Goal: Information Seeking & Learning: Learn about a topic

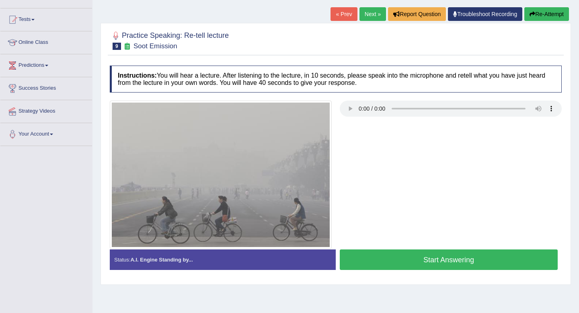
scroll to position [52, 0]
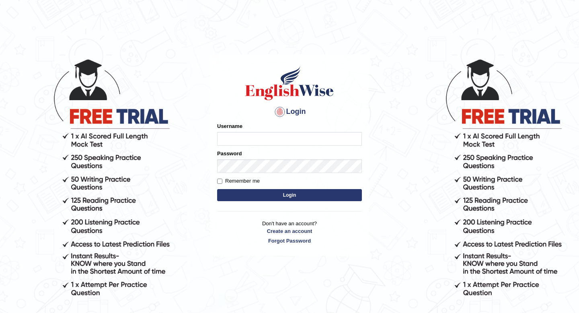
type input "Spmedi"
click at [356, 193] on button "Login" at bounding box center [289, 195] width 145 height 12
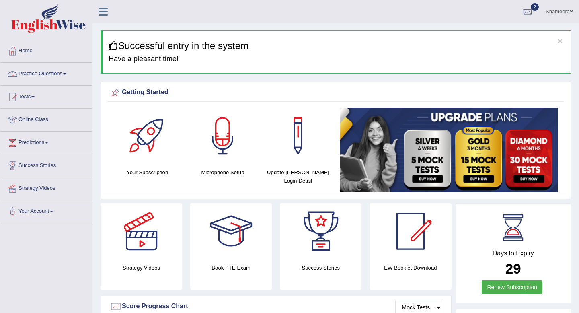
click at [59, 70] on link "Practice Questions" at bounding box center [46, 73] width 92 height 20
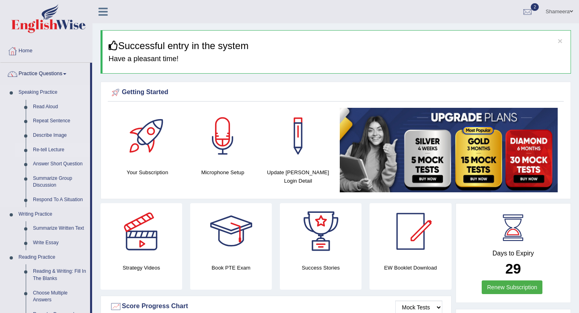
click at [51, 149] on link "Re-tell Lecture" at bounding box center [59, 150] width 61 height 14
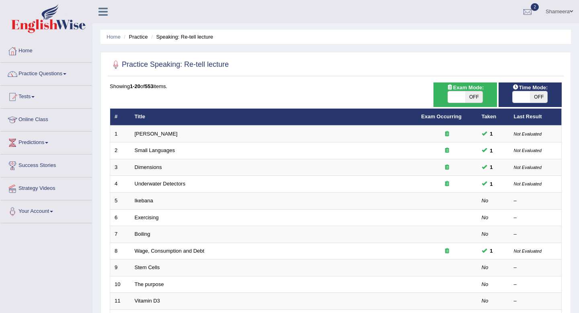
click at [466, 93] on span "OFF" at bounding box center [473, 96] width 17 height 11
checkbox input "true"
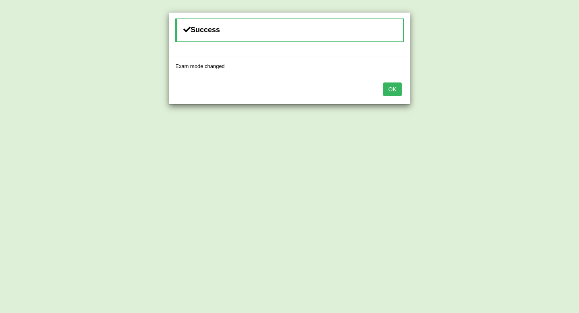
click at [398, 86] on button "OK" at bounding box center [392, 89] width 19 height 14
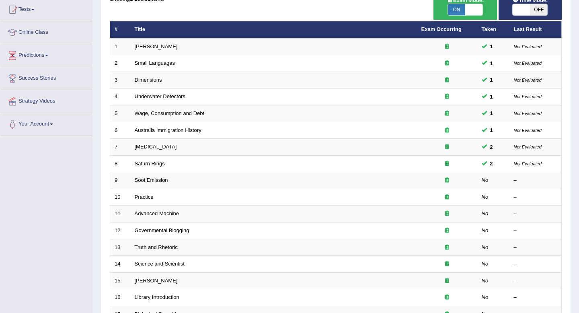
scroll to position [89, 0]
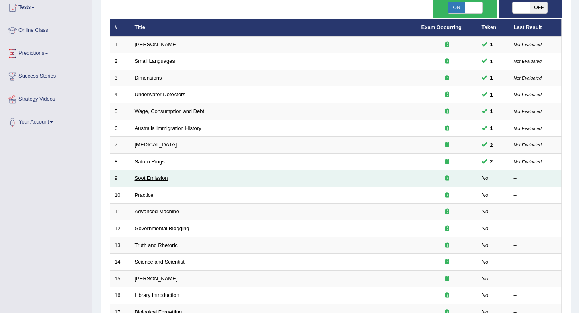
click at [161, 180] on link "Soot Emission" at bounding box center [151, 178] width 33 height 6
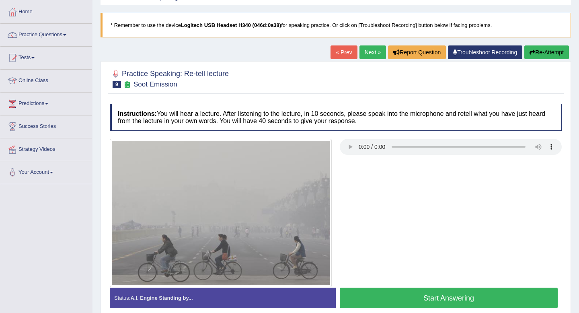
scroll to position [109, 0]
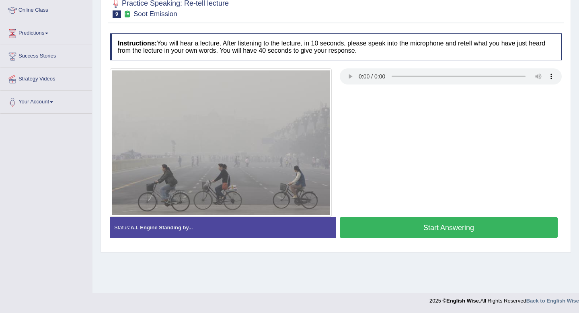
click at [374, 227] on button "Start Answering" at bounding box center [449, 227] width 218 height 21
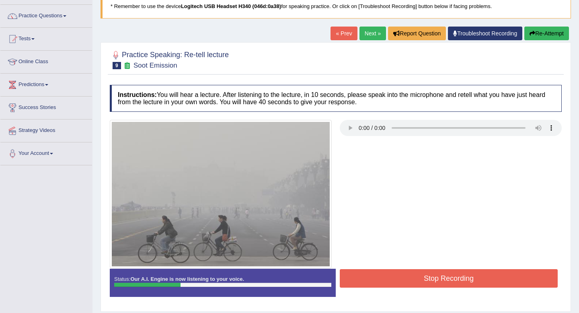
scroll to position [0, 0]
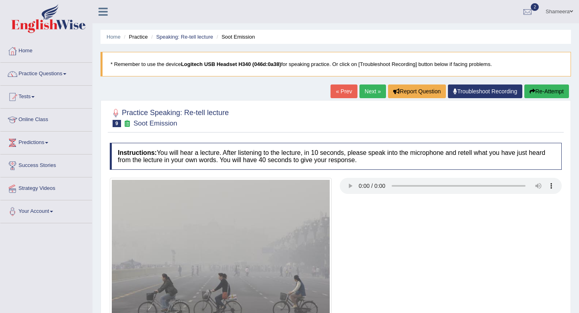
click at [545, 92] on button "Re-Attempt" at bounding box center [546, 91] width 45 height 14
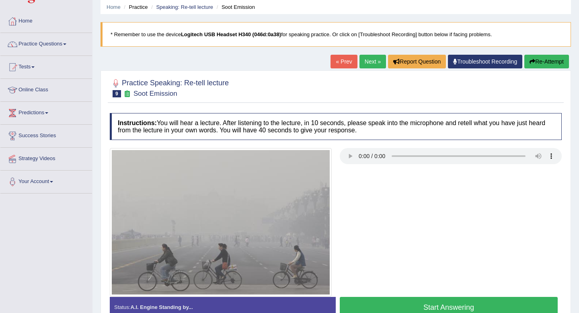
scroll to position [109, 0]
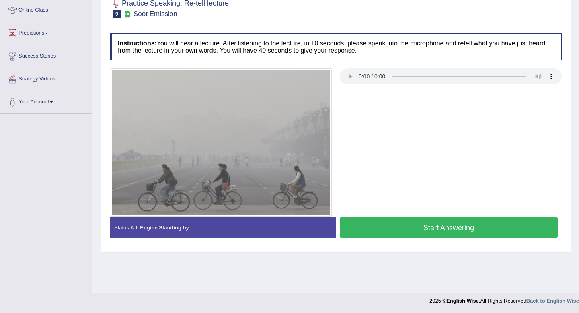
click at [516, 226] on button "Start Answering" at bounding box center [449, 227] width 218 height 21
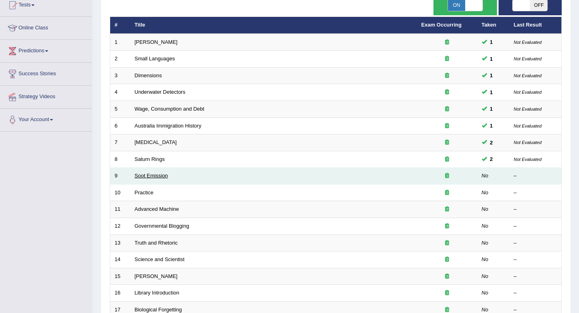
click at [158, 174] on link "Soot Emission" at bounding box center [151, 176] width 33 height 6
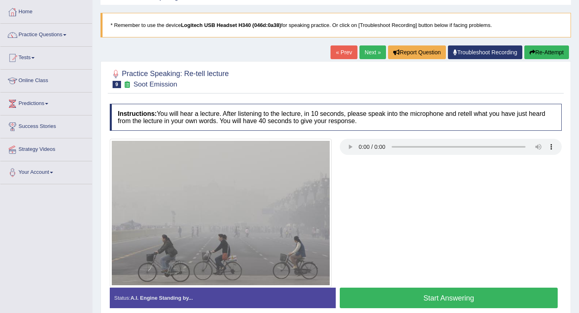
scroll to position [109, 0]
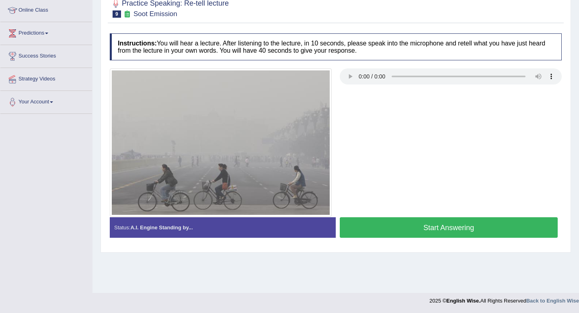
click at [494, 225] on button "Start Answering" at bounding box center [449, 227] width 218 height 21
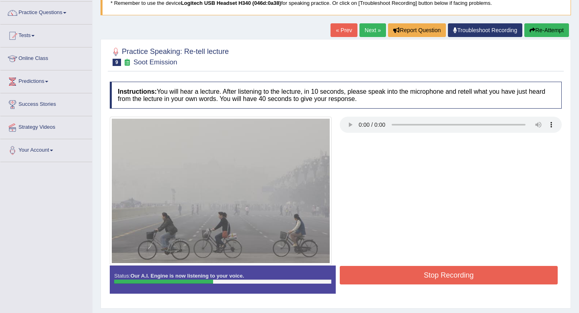
scroll to position [0, 0]
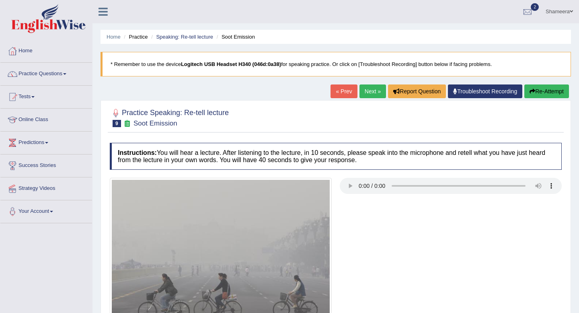
click at [526, 88] on button "Re-Attempt" at bounding box center [546, 91] width 45 height 14
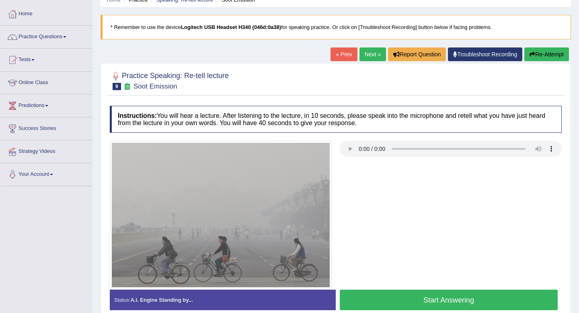
scroll to position [109, 0]
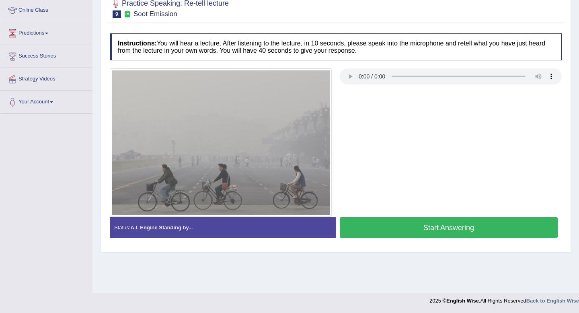
click at [430, 229] on button "Start Answering" at bounding box center [449, 227] width 218 height 21
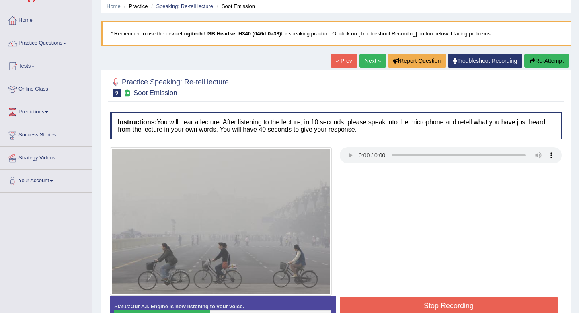
scroll to position [0, 0]
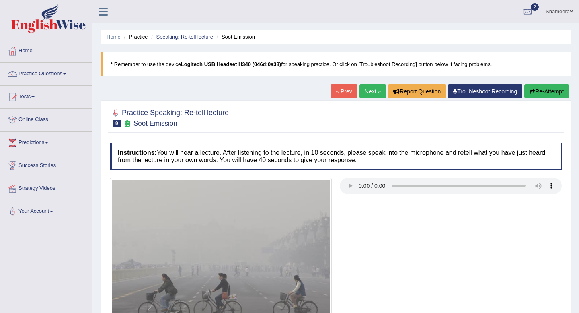
click at [541, 95] on button "Re-Attempt" at bounding box center [546, 91] width 45 height 14
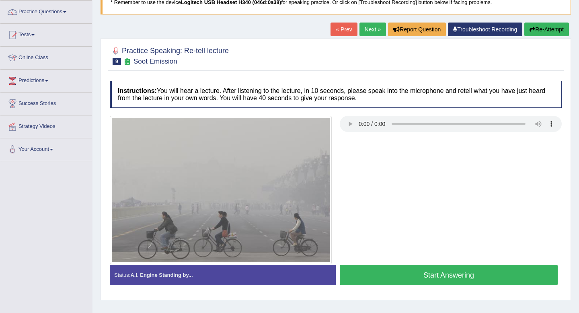
scroll to position [109, 0]
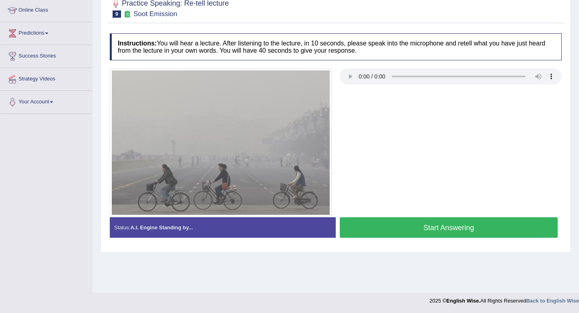
click at [504, 223] on button "Start Answering" at bounding box center [449, 227] width 218 height 21
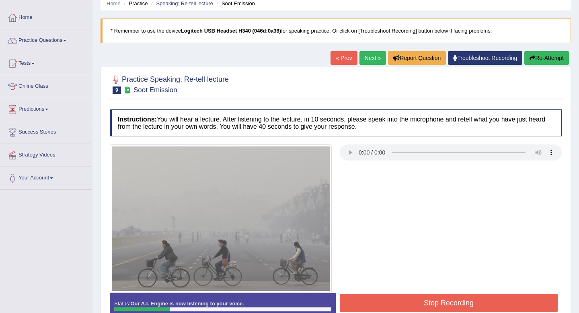
scroll to position [30, 0]
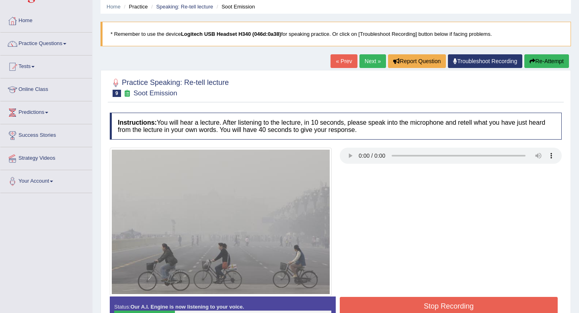
click at [536, 65] on button "Re-Attempt" at bounding box center [546, 61] width 45 height 14
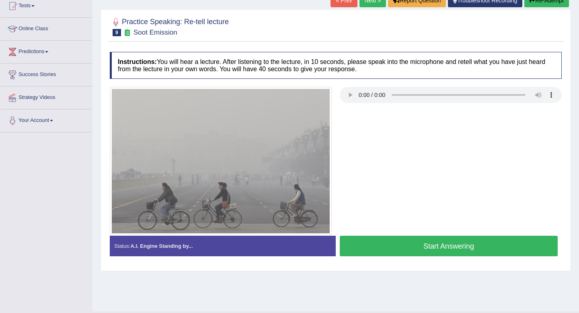
scroll to position [104, 0]
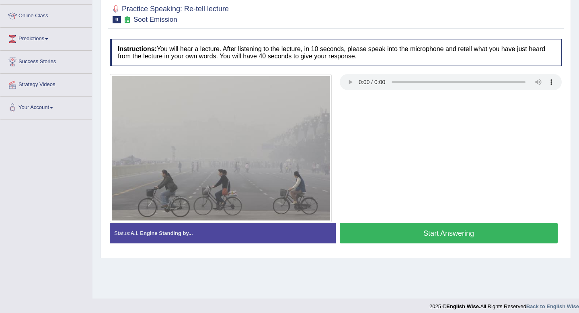
click at [515, 233] on button "Start Answering" at bounding box center [449, 233] width 218 height 21
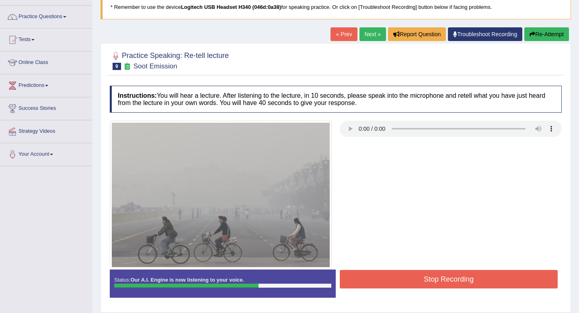
scroll to position [0, 0]
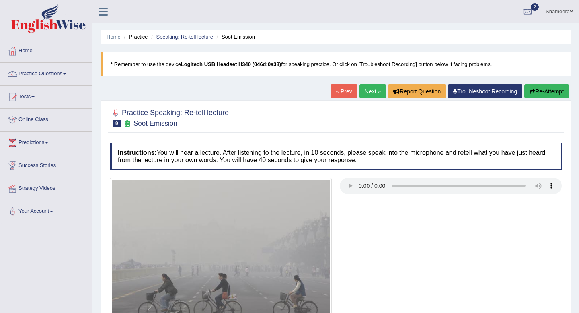
click at [543, 93] on button "Re-Attempt" at bounding box center [546, 91] width 45 height 14
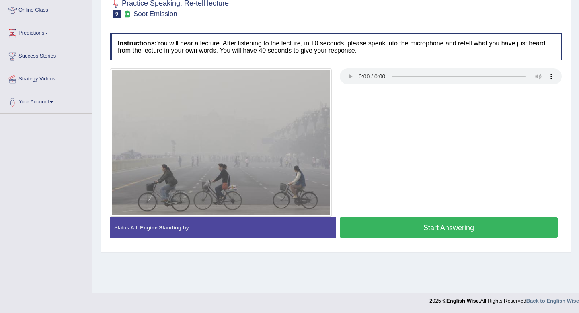
click at [513, 225] on button "Start Answering" at bounding box center [449, 227] width 218 height 21
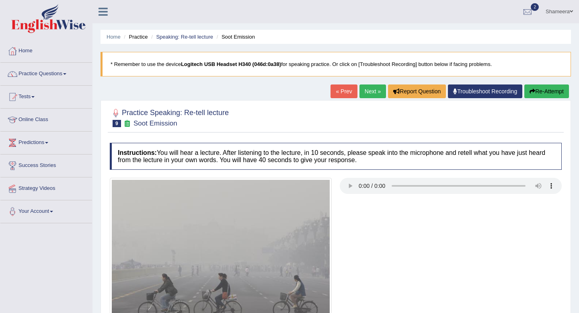
click at [367, 93] on link "Next »" at bounding box center [373, 91] width 27 height 14
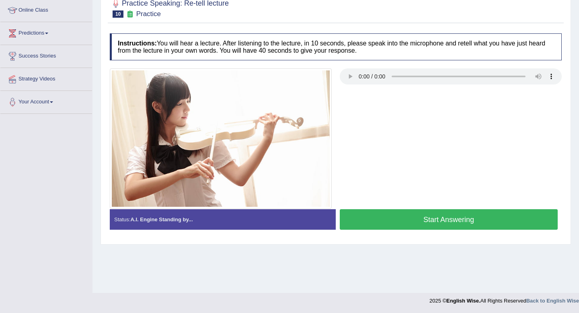
click at [472, 214] on button "Start Answering" at bounding box center [449, 219] width 218 height 21
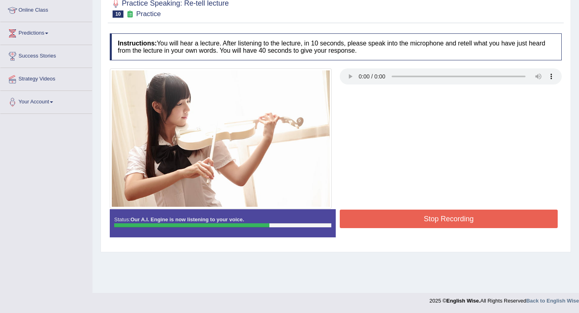
click at [472, 214] on button "Stop Recording" at bounding box center [449, 219] width 218 height 19
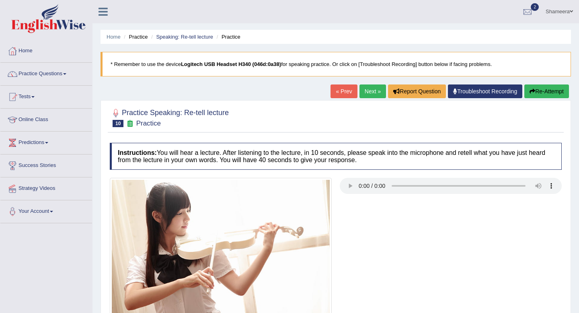
click at [366, 96] on link "Next »" at bounding box center [373, 91] width 27 height 14
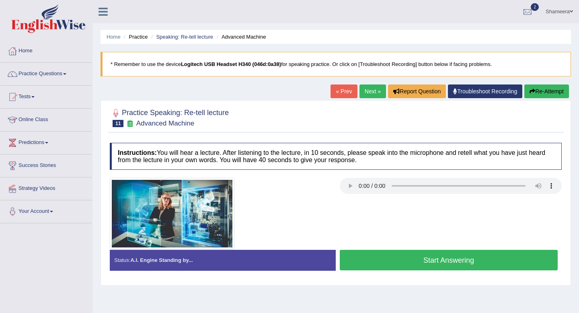
click at [425, 257] on button "Start Answering" at bounding box center [449, 260] width 218 height 21
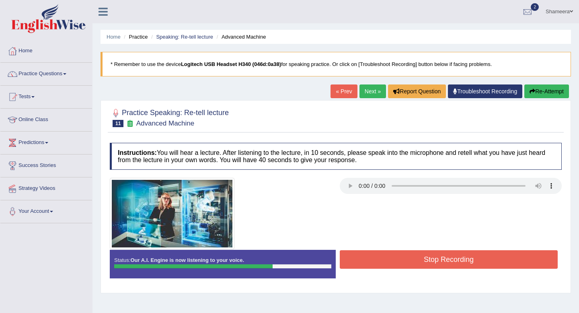
click at [425, 257] on button "Stop Recording" at bounding box center [449, 259] width 218 height 19
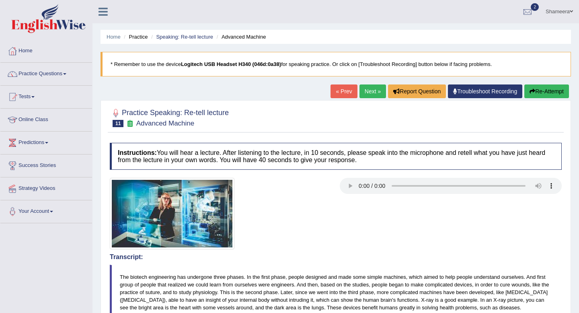
click at [367, 94] on link "Next »" at bounding box center [373, 91] width 27 height 14
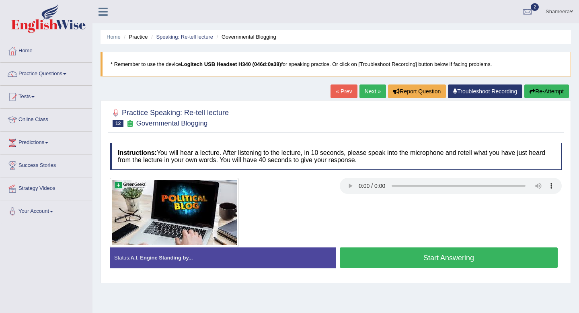
click at [481, 256] on button "Start Answering" at bounding box center [449, 257] width 218 height 21
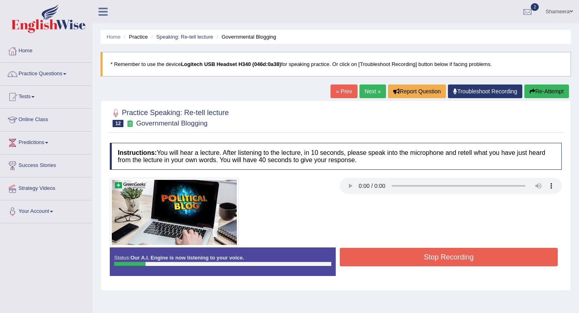
click at [551, 94] on button "Re-Attempt" at bounding box center [546, 91] width 45 height 14
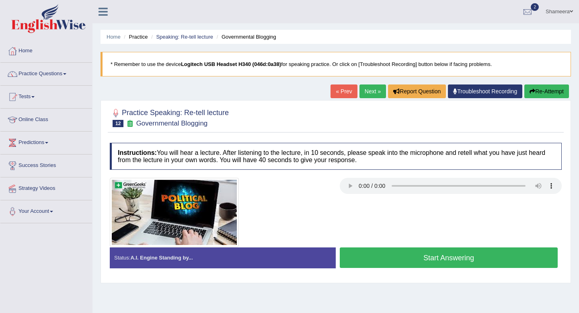
click at [506, 255] on button "Start Answering" at bounding box center [449, 257] width 218 height 21
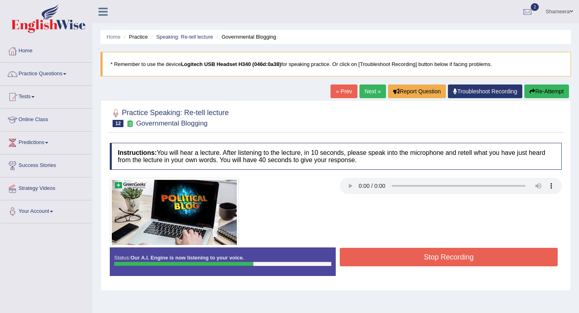
click at [553, 92] on button "Re-Attempt" at bounding box center [546, 91] width 45 height 14
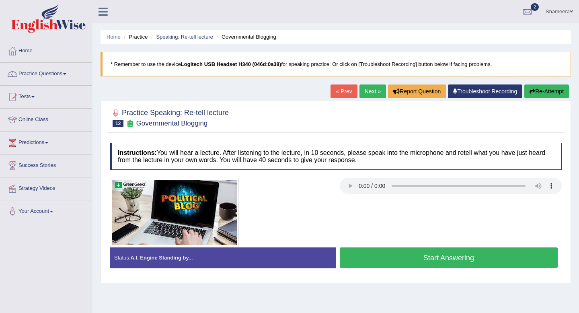
scroll to position [53, 0]
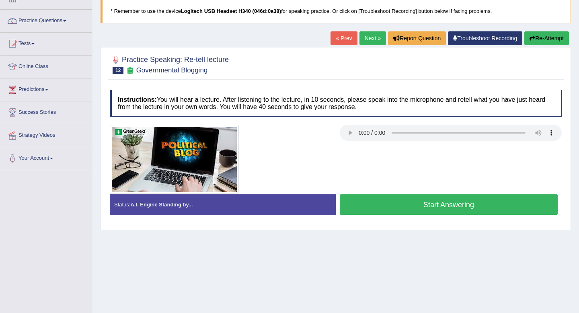
click at [506, 210] on button "Start Answering" at bounding box center [449, 204] width 218 height 21
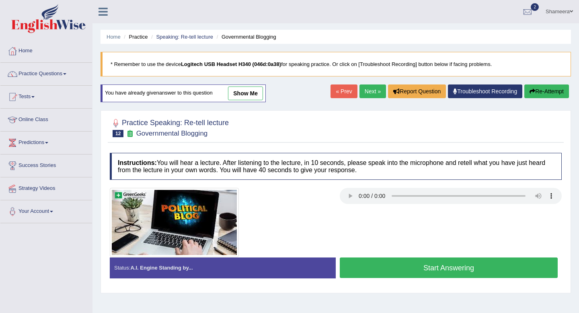
click at [382, 271] on button "Start Answering" at bounding box center [449, 267] width 218 height 21
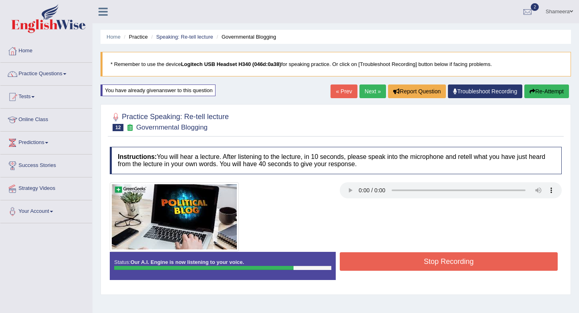
click at [388, 266] on button "Stop Recording" at bounding box center [449, 261] width 218 height 19
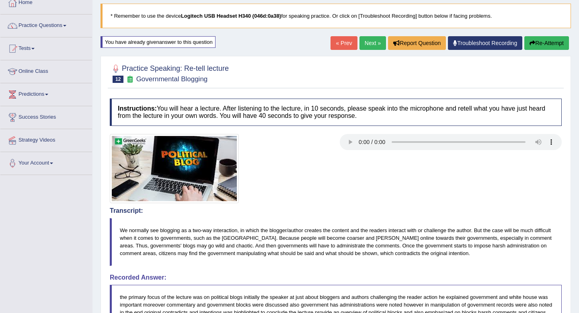
scroll to position [49, 0]
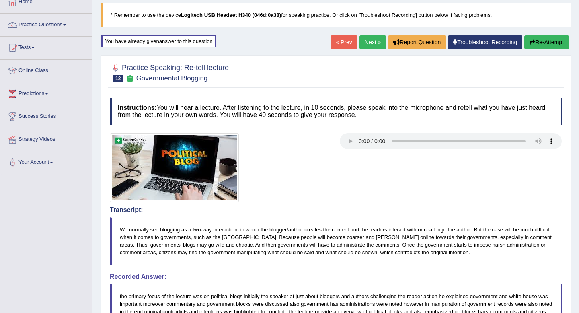
click at [366, 49] on div "« Prev Next » Report Question Troubleshoot Recording Re-Attempt" at bounding box center [451, 43] width 241 height 16
click at [366, 44] on link "Next »" at bounding box center [373, 42] width 27 height 14
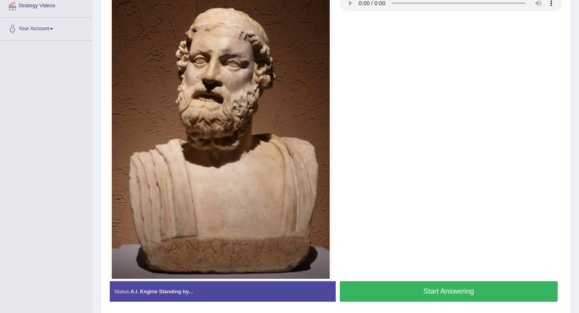
scroll to position [212, 0]
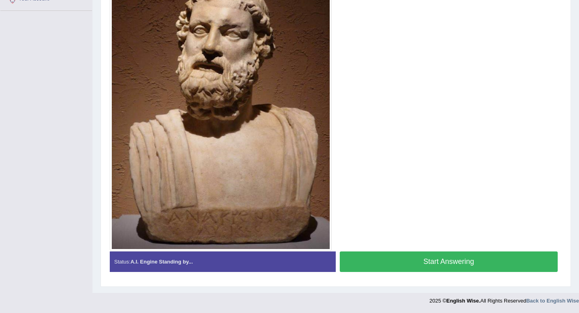
click at [455, 264] on button "Start Answering" at bounding box center [449, 261] width 218 height 21
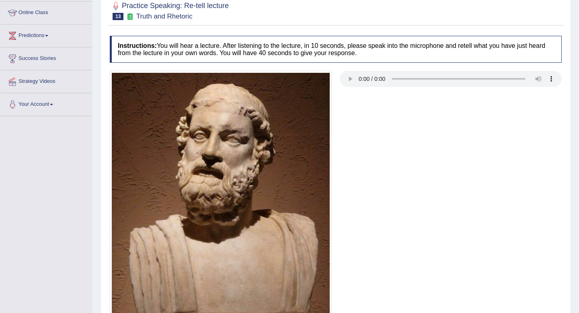
scroll to position [0, 0]
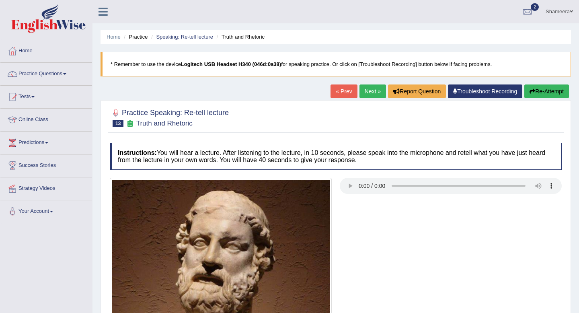
click at [528, 95] on button "Re-Attempt" at bounding box center [546, 91] width 45 height 14
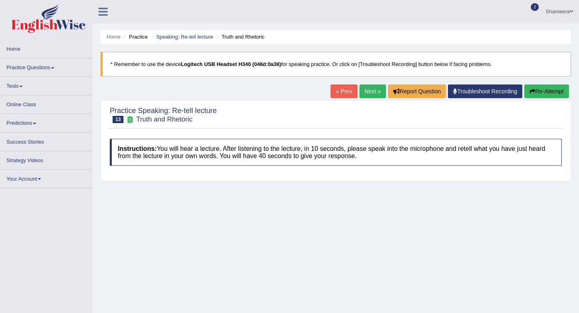
click at [538, 93] on button "Re-Attempt" at bounding box center [546, 91] width 45 height 14
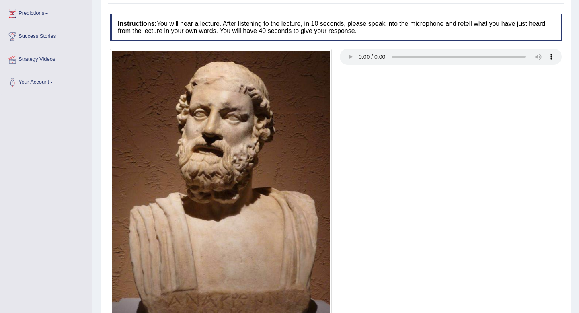
scroll to position [212, 0]
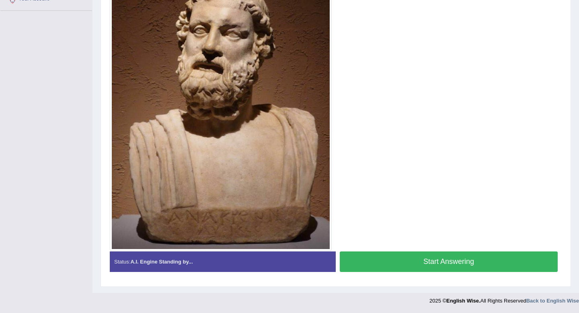
click at [409, 261] on button "Start Answering" at bounding box center [449, 261] width 218 height 21
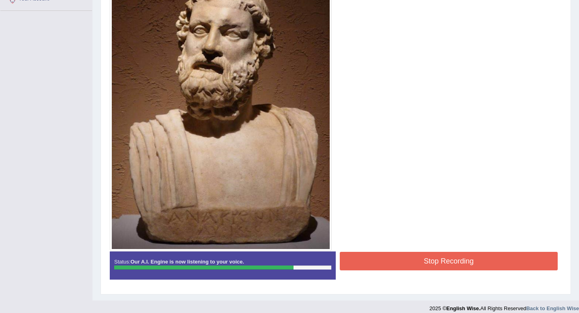
click at [409, 261] on button "Stop Recording" at bounding box center [449, 261] width 218 height 19
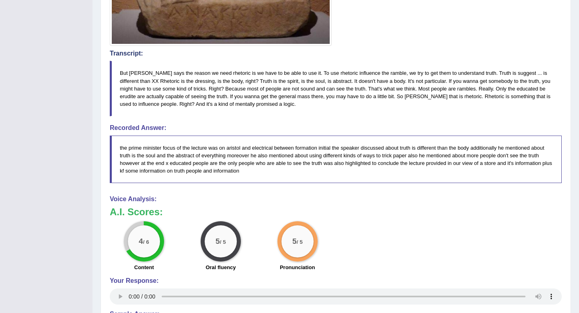
scroll to position [420, 0]
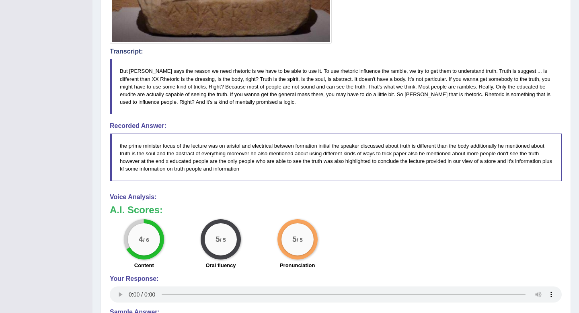
click at [409, 261] on div "4 / 6 Content 5 / 5 Oral fluency 5 / 5 Pronunciation" at bounding box center [336, 245] width 460 height 52
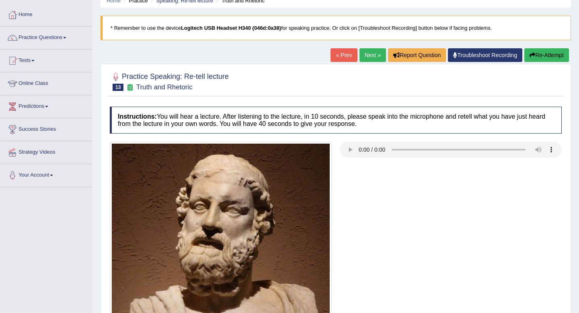
scroll to position [0, 0]
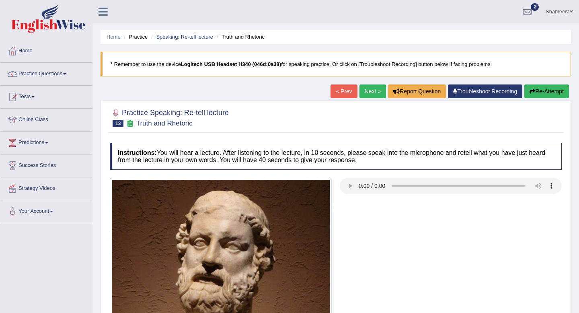
click at [367, 93] on link "Next »" at bounding box center [373, 91] width 27 height 14
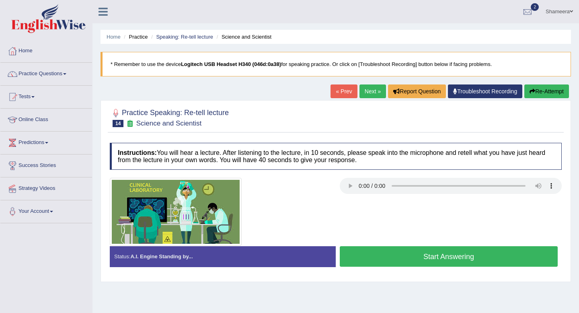
click at [442, 260] on button "Start Answering" at bounding box center [449, 256] width 218 height 21
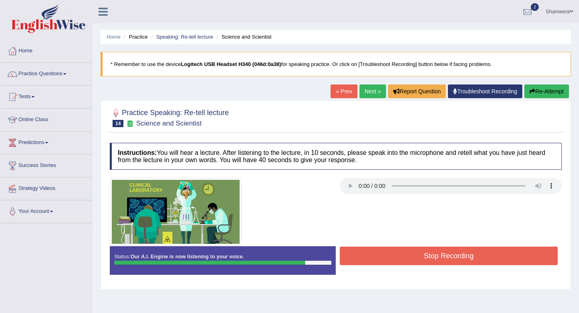
click at [438, 259] on button "Stop Recording" at bounding box center [449, 256] width 218 height 19
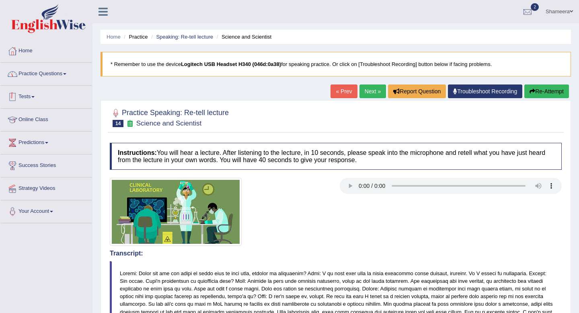
click at [62, 76] on link "Practice Questions" at bounding box center [46, 73] width 92 height 20
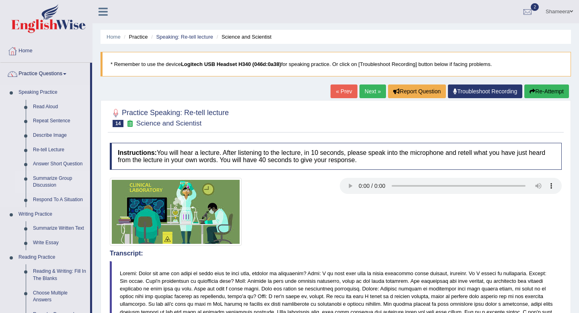
click at [61, 178] on link "Summarize Group Discussion" at bounding box center [59, 181] width 61 height 21
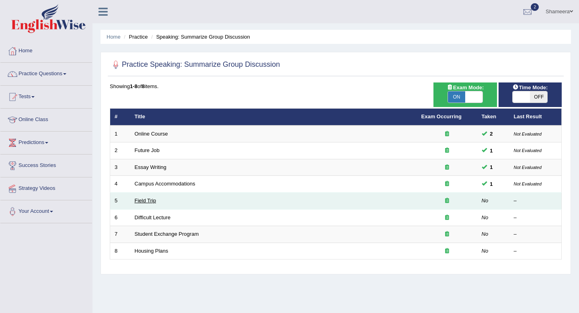
click at [140, 201] on link "Field Trip" at bounding box center [145, 200] width 21 height 6
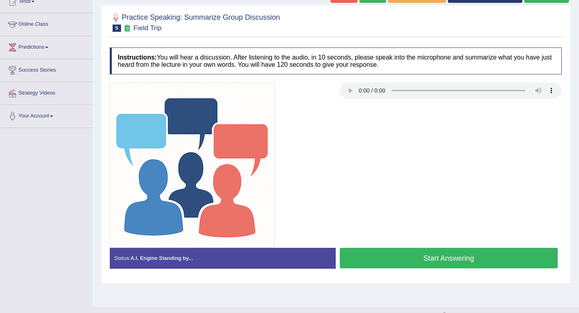
scroll to position [109, 0]
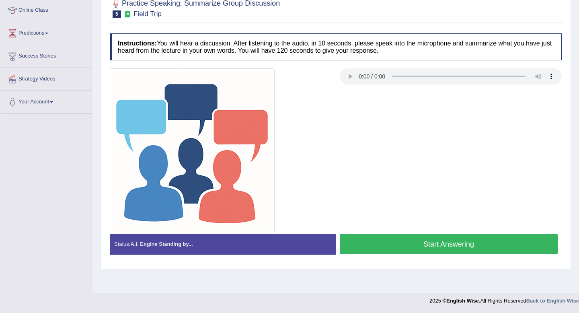
click at [417, 245] on button "Start Answering" at bounding box center [449, 244] width 218 height 21
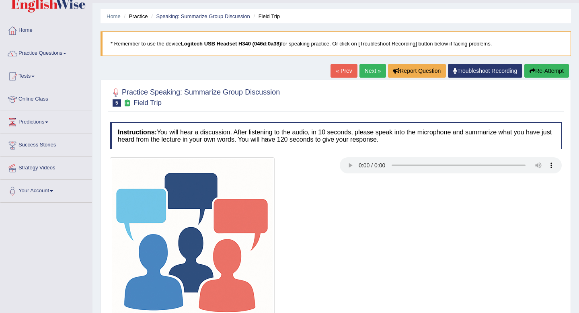
scroll to position [0, 0]
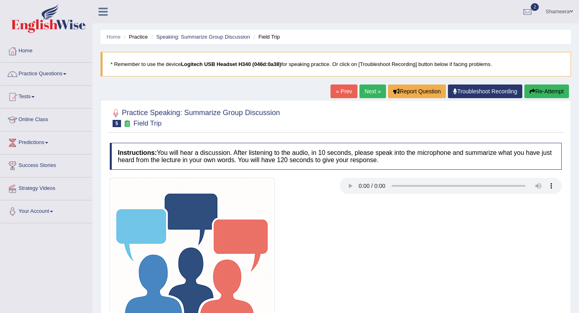
click at [537, 93] on button "Re-Attempt" at bounding box center [546, 91] width 45 height 14
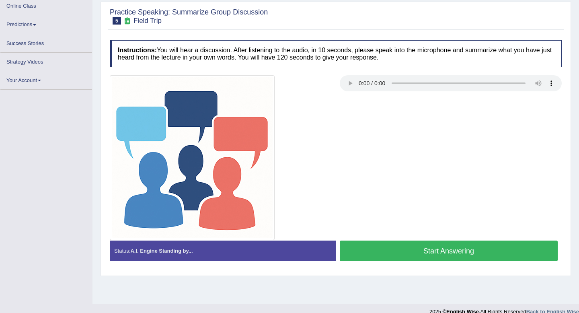
scroll to position [109, 0]
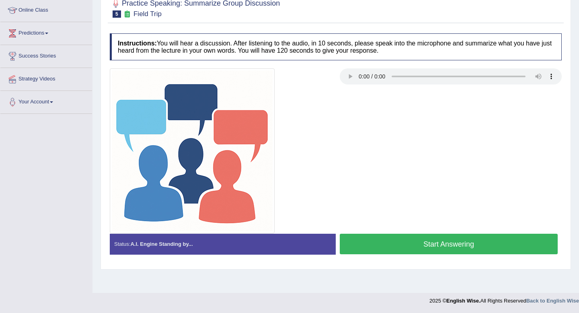
click at [479, 245] on button "Start Answering" at bounding box center [449, 244] width 218 height 21
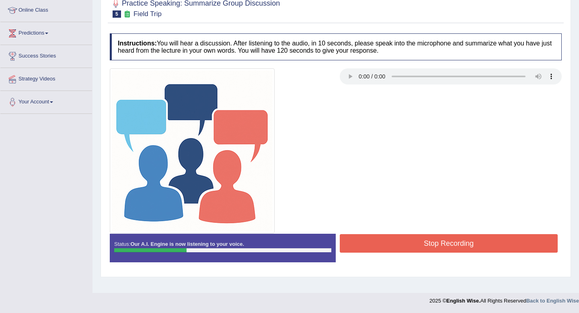
scroll to position [0, 0]
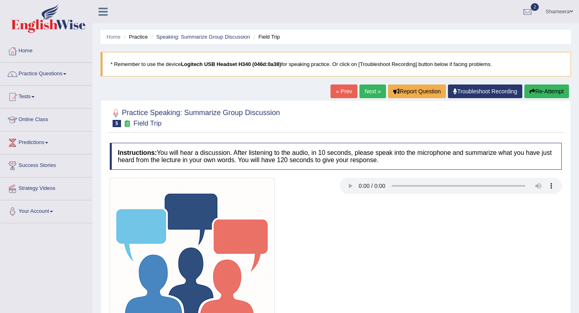
click at [534, 95] on button "Re-Attempt" at bounding box center [546, 91] width 45 height 14
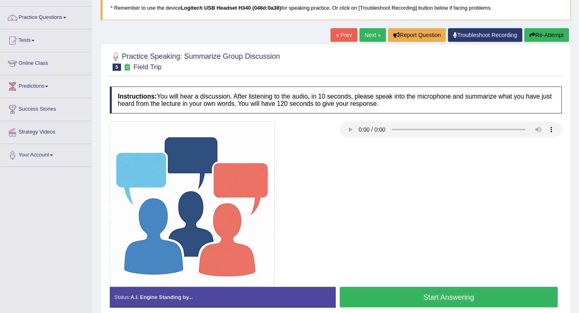
scroll to position [109, 0]
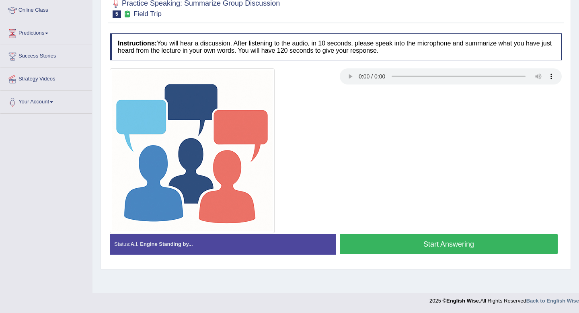
click at [461, 243] on button "Start Answering" at bounding box center [449, 244] width 218 height 21
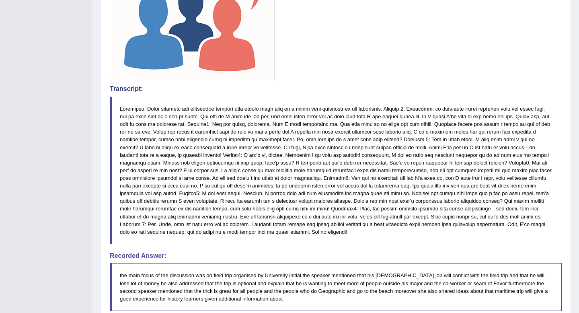
scroll to position [0, 0]
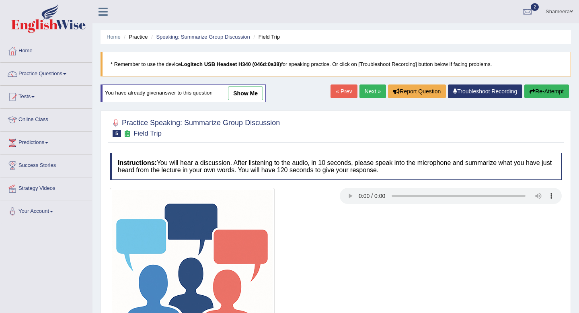
scroll to position [109, 0]
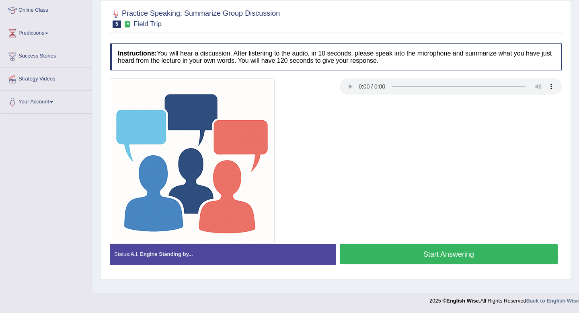
click at [441, 259] on button "Start Answering" at bounding box center [449, 254] width 218 height 21
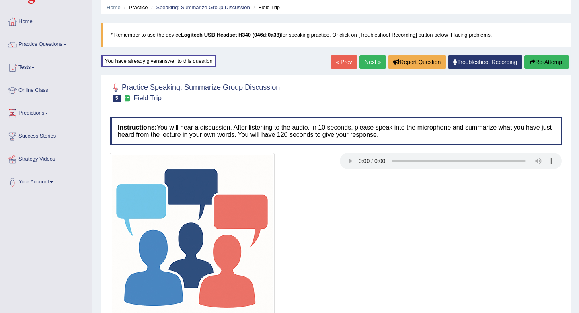
scroll to position [0, 0]
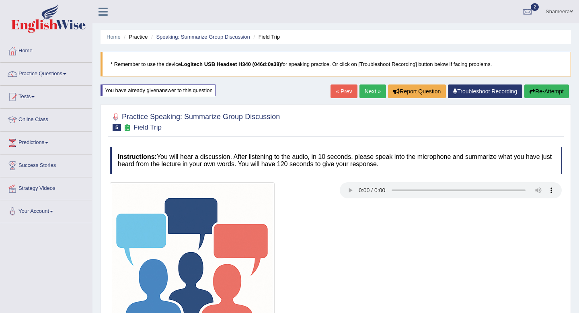
click at [542, 89] on button "Re-Attempt" at bounding box center [546, 91] width 45 height 14
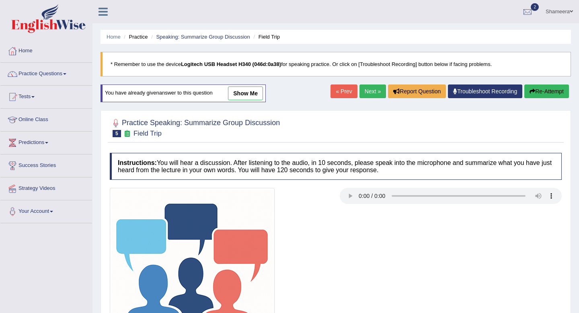
scroll to position [109, 0]
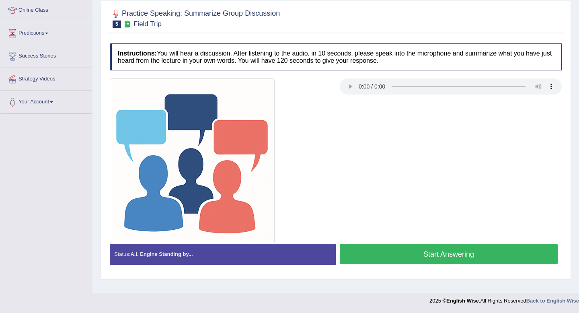
click at [468, 250] on button "Start Answering" at bounding box center [449, 254] width 218 height 21
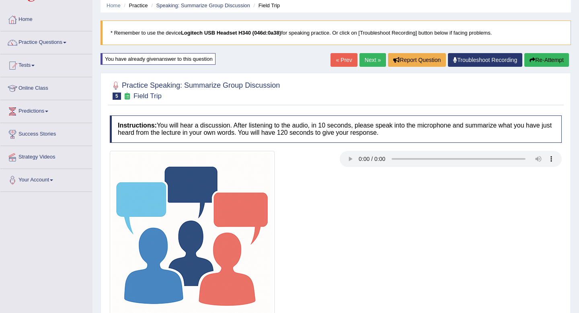
scroll to position [24, 0]
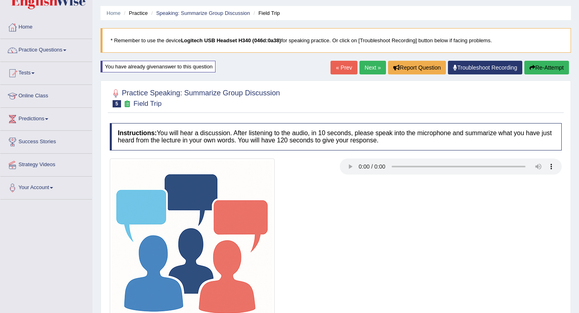
click at [553, 69] on button "Re-Attempt" at bounding box center [546, 68] width 45 height 14
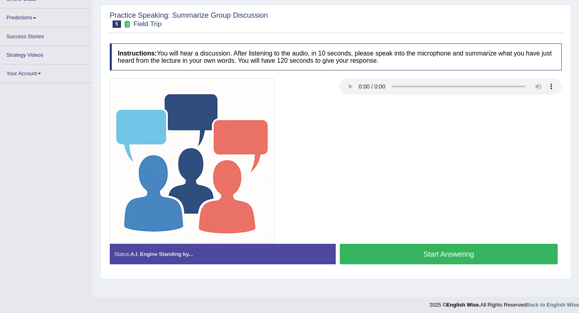
scroll to position [109, 0]
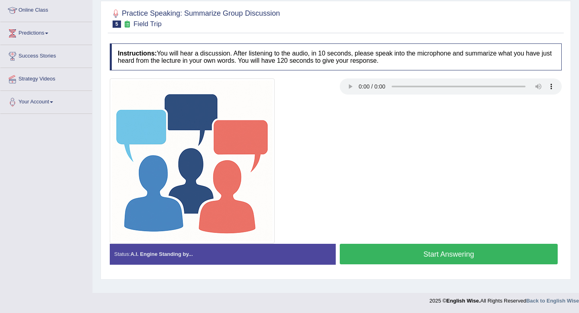
click at [438, 251] on button "Start Answering" at bounding box center [449, 254] width 218 height 21
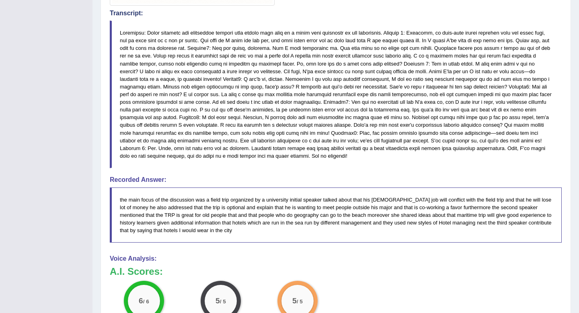
scroll to position [0, 0]
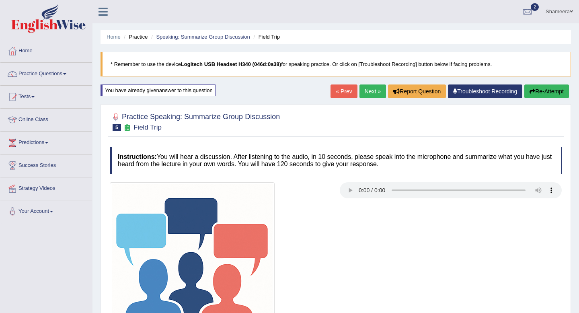
click at [368, 94] on link "Next »" at bounding box center [373, 91] width 27 height 14
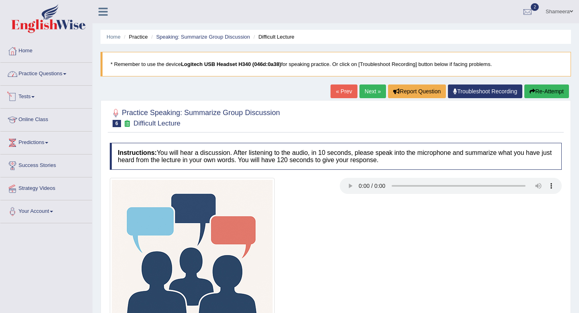
click at [64, 72] on link "Practice Questions" at bounding box center [46, 73] width 92 height 20
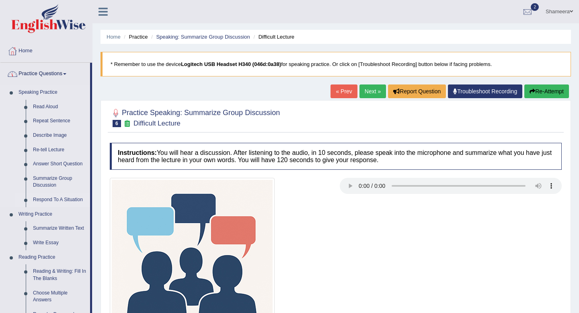
scroll to position [23, 0]
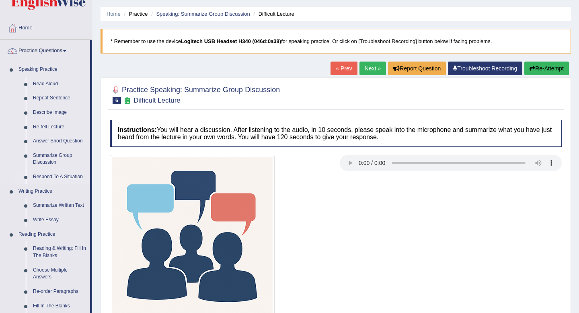
click at [66, 181] on link "Respond To A Situation" at bounding box center [59, 177] width 61 height 14
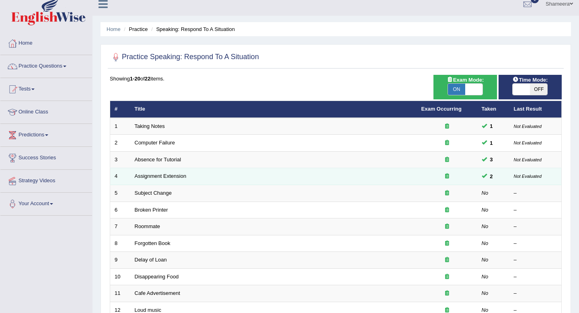
scroll to position [8, 0]
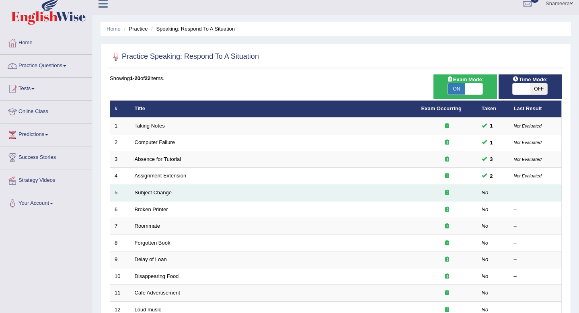
click at [160, 193] on link "Subject Change" at bounding box center [153, 192] width 37 height 6
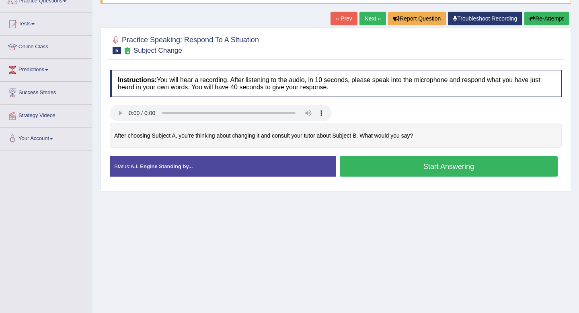
scroll to position [73, 0]
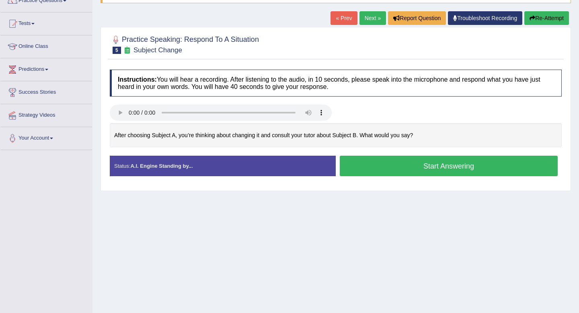
click at [409, 169] on button "Start Answering" at bounding box center [449, 166] width 218 height 21
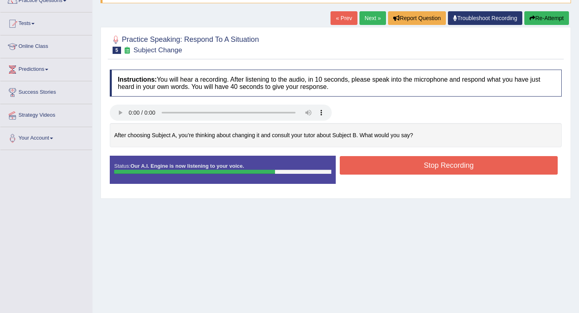
click at [409, 169] on button "Stop Recording" at bounding box center [449, 165] width 218 height 19
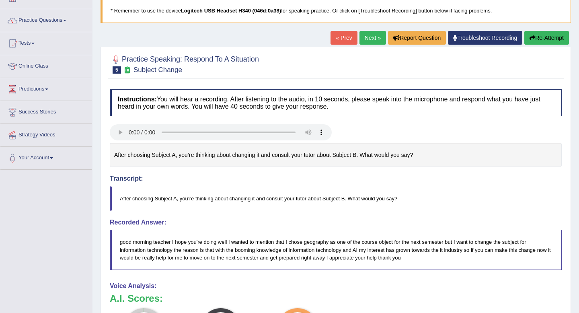
scroll to position [51, 0]
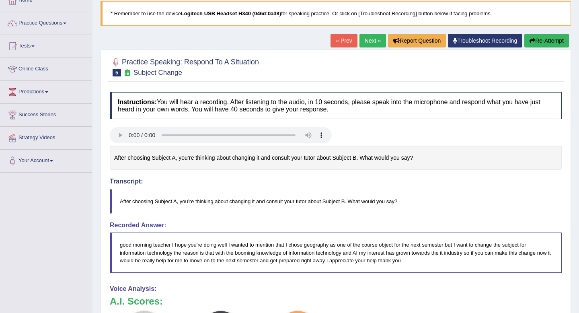
click at [541, 40] on button "Re-Attempt" at bounding box center [546, 41] width 45 height 14
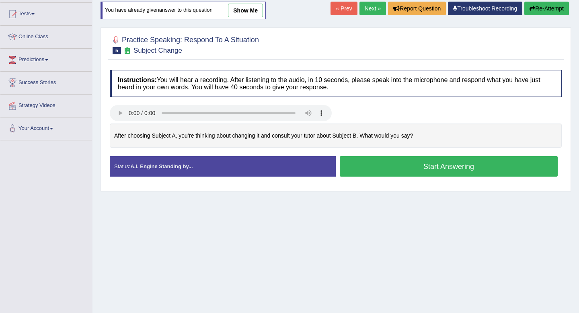
scroll to position [83, 0]
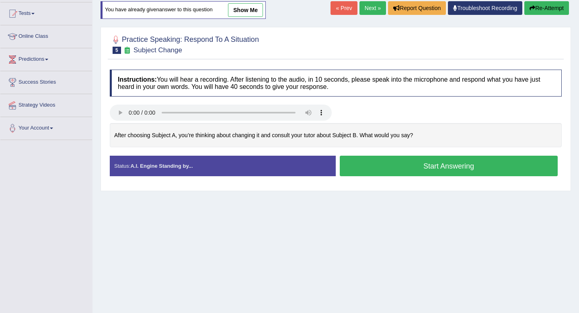
click at [474, 165] on button "Start Answering" at bounding box center [449, 166] width 218 height 21
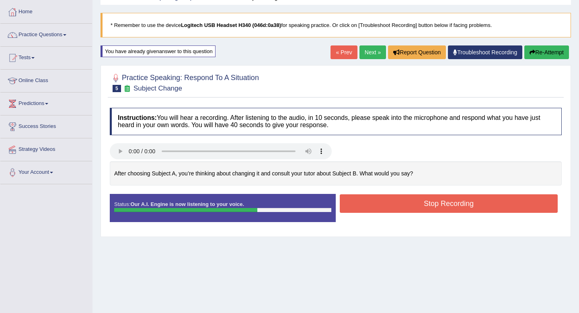
scroll to position [39, 0]
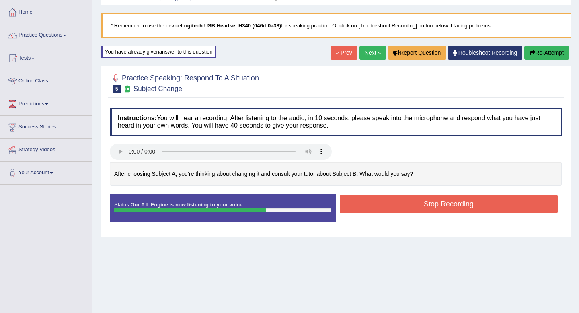
click at [551, 52] on button "Re-Attempt" at bounding box center [546, 53] width 45 height 14
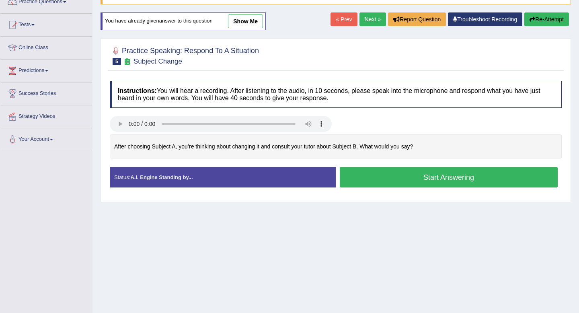
scroll to position [73, 0]
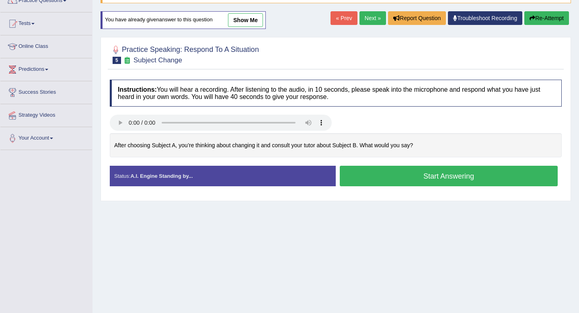
drag, startPoint x: 434, startPoint y: 148, endPoint x: 199, endPoint y: 142, distance: 235.0
click at [199, 142] on div "After choosing Subject A, you’re thinking about changing it and consult your tu…" at bounding box center [336, 145] width 452 height 25
click at [435, 176] on button "Start Answering" at bounding box center [449, 176] width 218 height 21
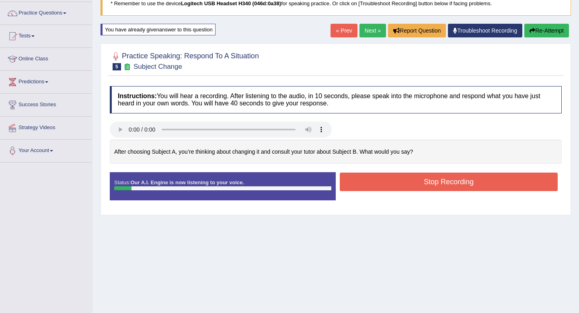
scroll to position [60, 0]
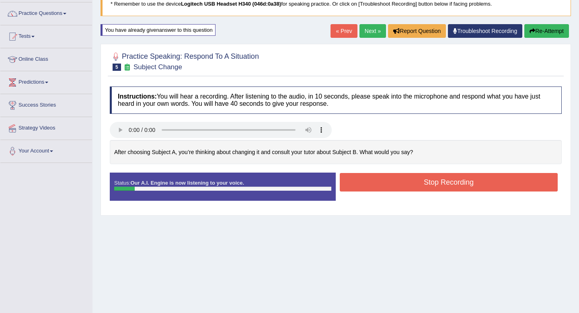
click at [537, 34] on button "Re-Attempt" at bounding box center [546, 31] width 45 height 14
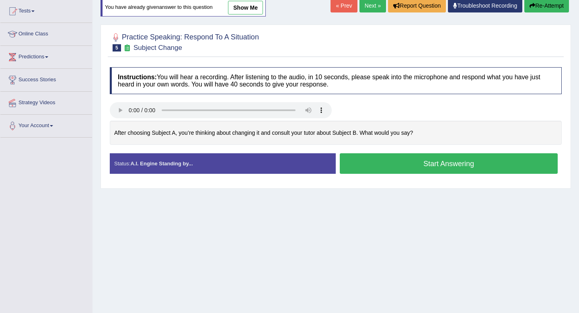
scroll to position [86, 0]
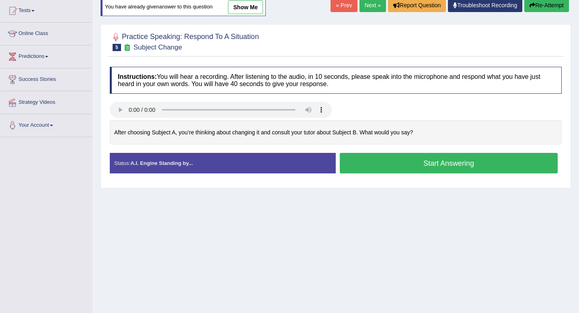
click at [446, 161] on button "Start Answering" at bounding box center [449, 163] width 218 height 21
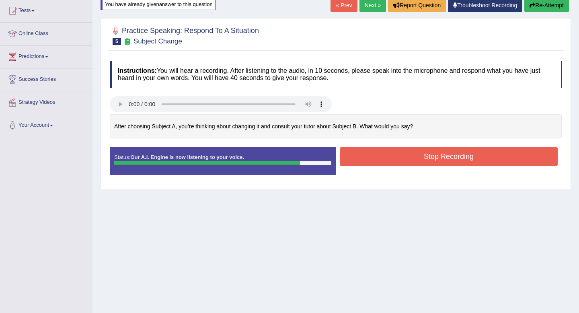
click at [391, 142] on div "Created with Highcharts 7.1.2 Too low Too high Time Pitch meter: 0 10 20 30 40 …" at bounding box center [336, 130] width 460 height 33
click at [392, 158] on button "Stop Recording" at bounding box center [449, 156] width 218 height 19
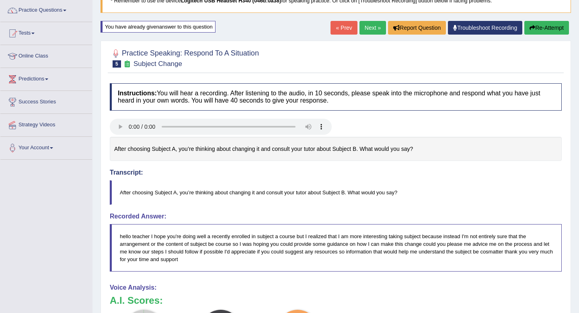
scroll to position [0, 0]
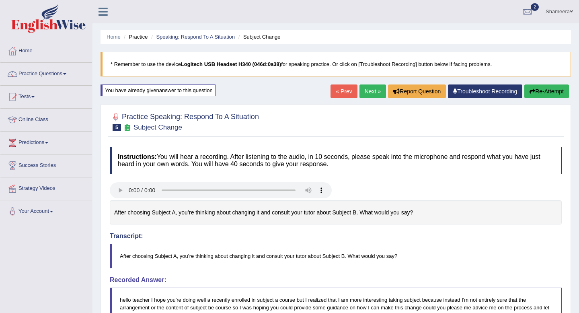
click at [370, 94] on link "Next »" at bounding box center [373, 91] width 27 height 14
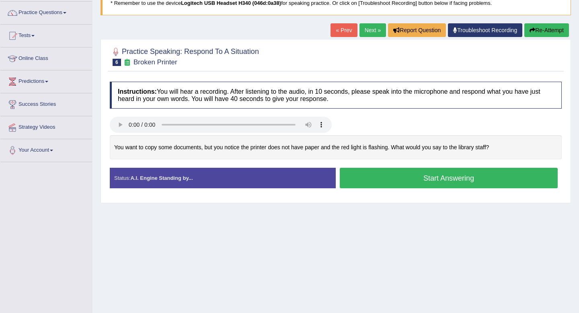
scroll to position [62, 0]
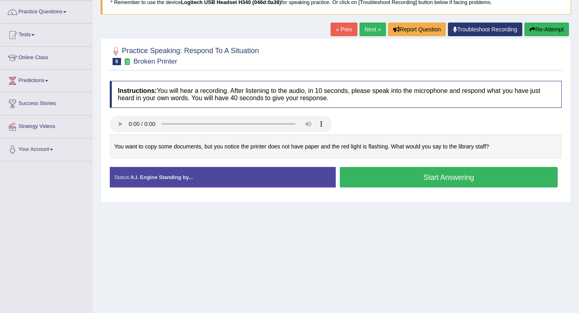
click at [391, 176] on button "Start Answering" at bounding box center [449, 177] width 218 height 21
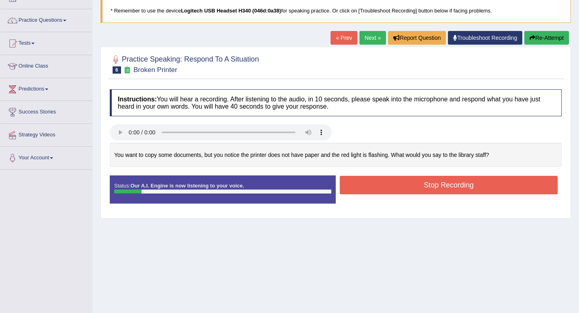
scroll to position [49, 0]
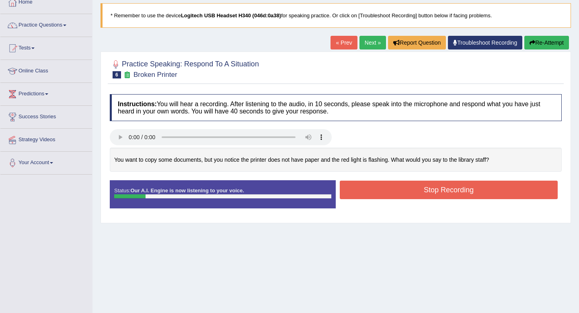
click at [540, 39] on button "Re-Attempt" at bounding box center [546, 43] width 45 height 14
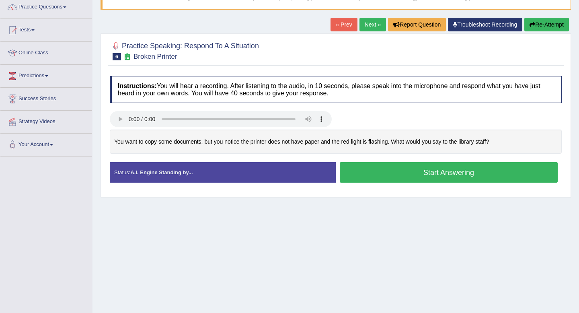
scroll to position [67, 0]
click at [465, 176] on button "Start Answering" at bounding box center [449, 172] width 218 height 21
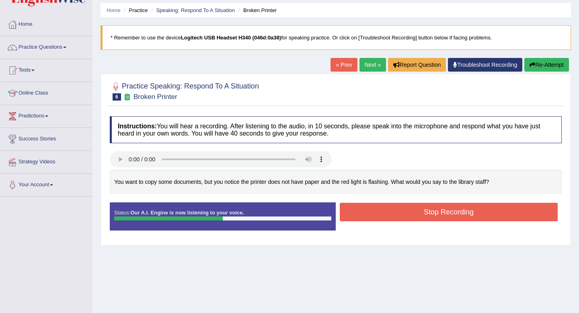
scroll to position [19, 0]
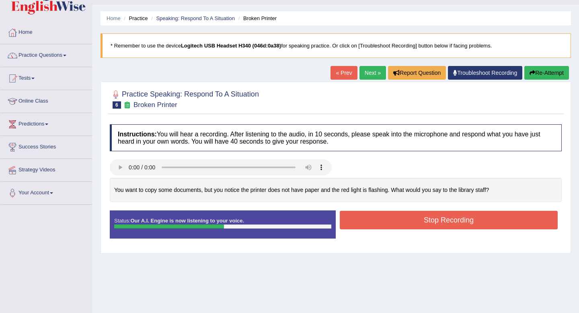
click at [534, 73] on button "Re-Attempt" at bounding box center [546, 73] width 45 height 14
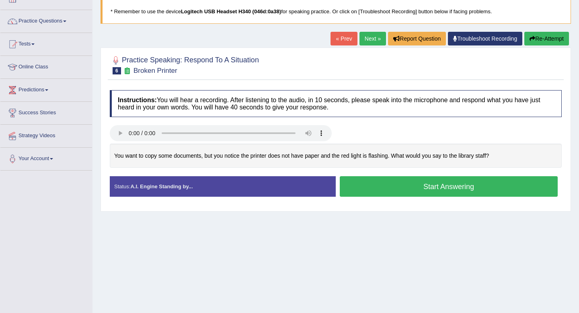
scroll to position [53, 0]
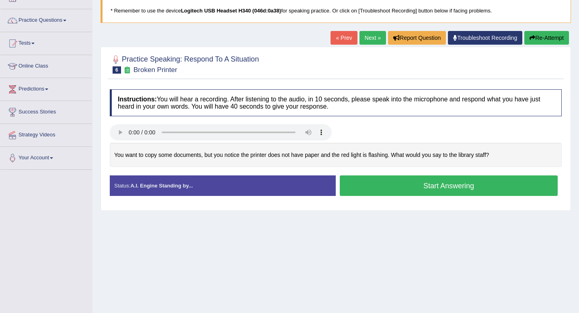
click at [359, 182] on button "Start Answering" at bounding box center [449, 185] width 218 height 21
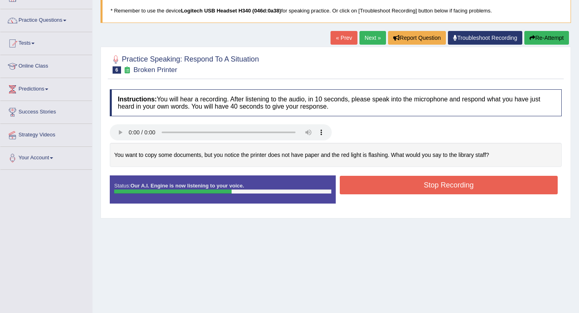
click at [431, 190] on button "Stop Recording" at bounding box center [449, 185] width 218 height 19
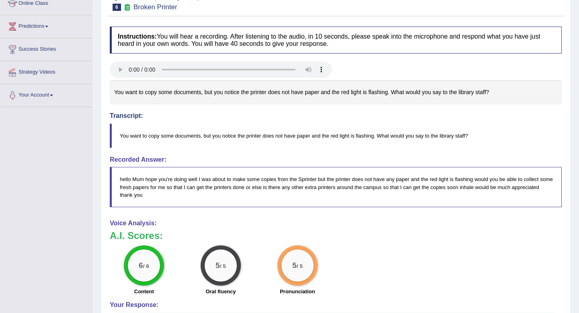
scroll to position [10, 0]
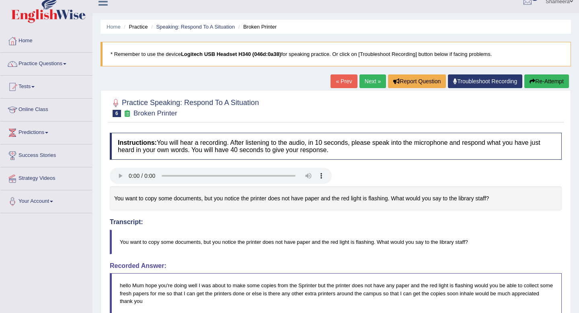
click at [360, 80] on link "Next »" at bounding box center [373, 81] width 27 height 14
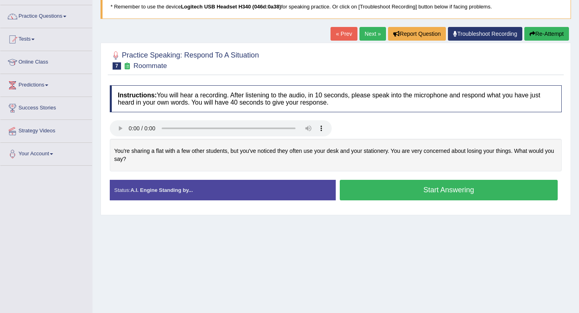
scroll to position [66, 0]
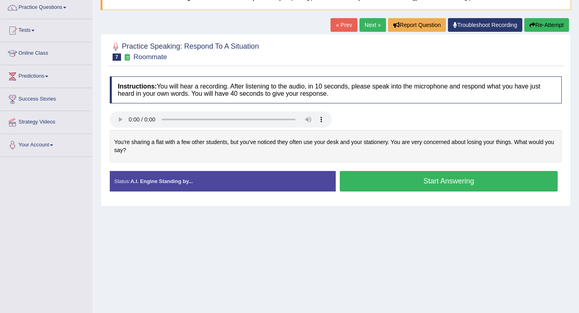
click at [404, 184] on button "Start Answering" at bounding box center [449, 181] width 218 height 21
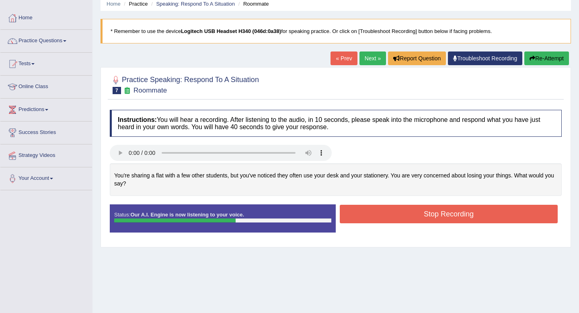
scroll to position [31, 0]
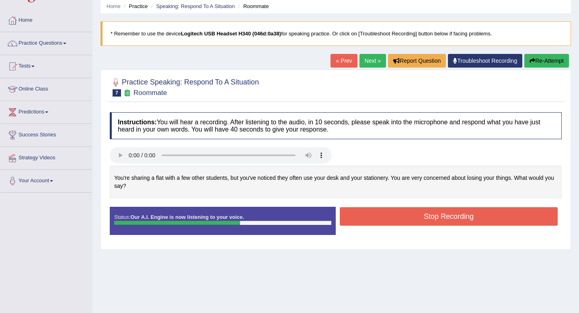
click at [542, 64] on button "Re-Attempt" at bounding box center [546, 61] width 45 height 14
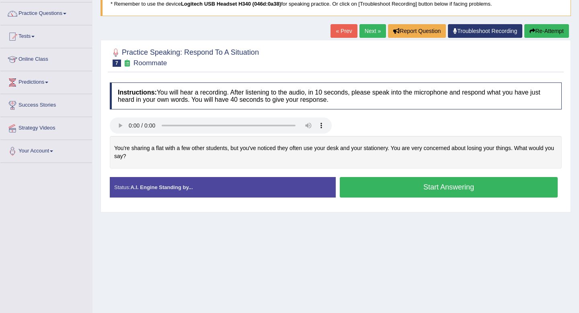
scroll to position [66, 0]
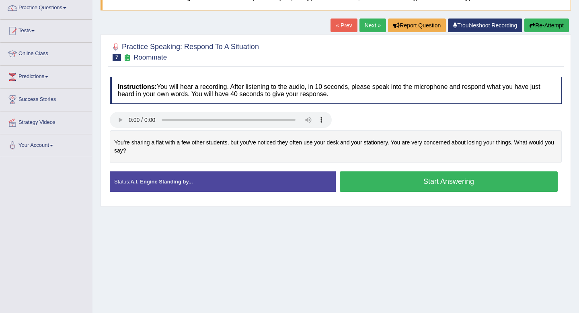
click at [465, 180] on button "Start Answering" at bounding box center [449, 181] width 218 height 21
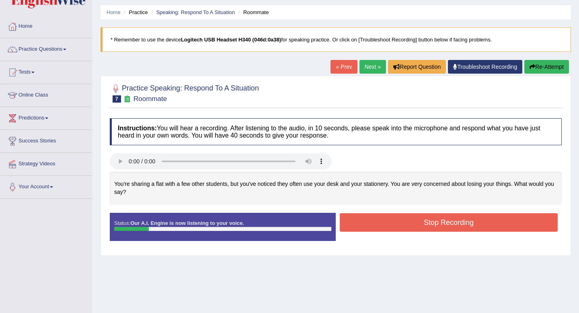
scroll to position [0, 0]
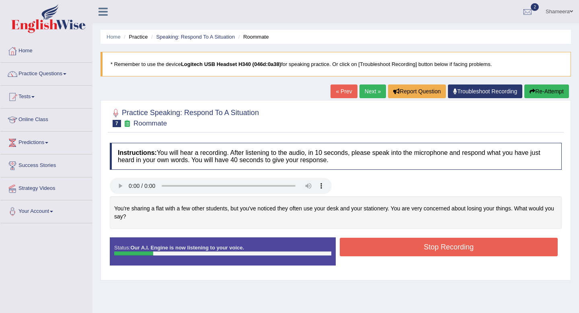
click at [545, 89] on button "Re-Attempt" at bounding box center [546, 91] width 45 height 14
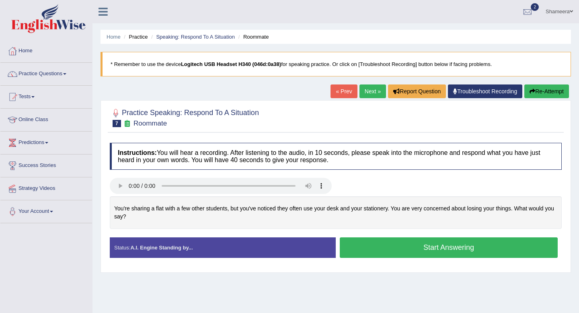
click at [441, 247] on button "Start Answering" at bounding box center [449, 247] width 218 height 21
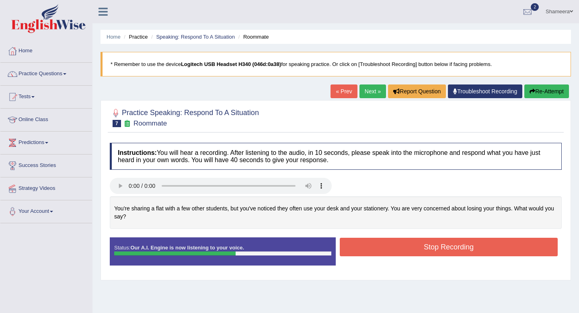
click at [545, 95] on button "Re-Attempt" at bounding box center [546, 91] width 45 height 14
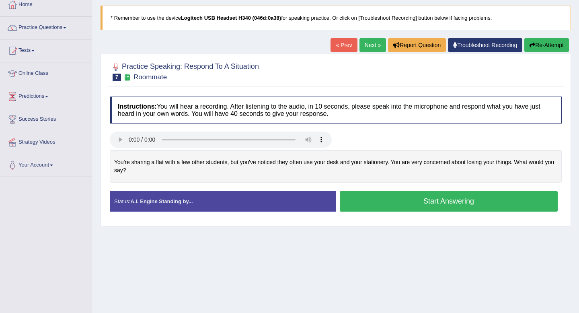
scroll to position [35, 0]
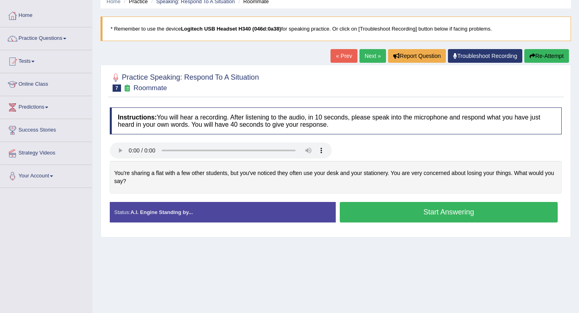
click at [442, 218] on button "Start Answering" at bounding box center [449, 212] width 218 height 21
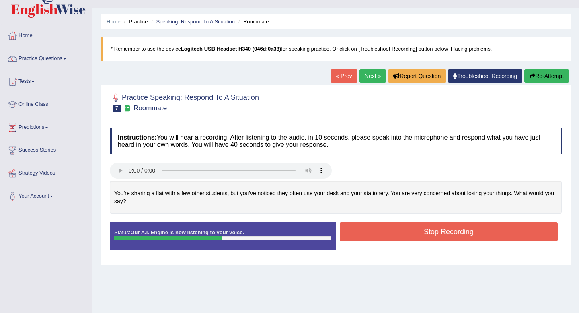
scroll to position [0, 0]
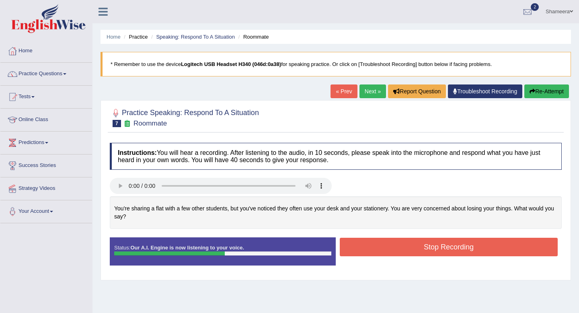
click at [536, 90] on button "Re-Attempt" at bounding box center [546, 91] width 45 height 14
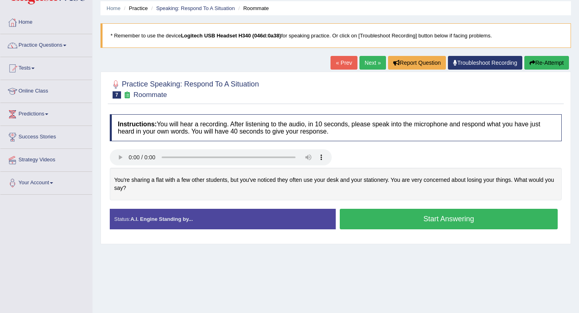
scroll to position [31, 0]
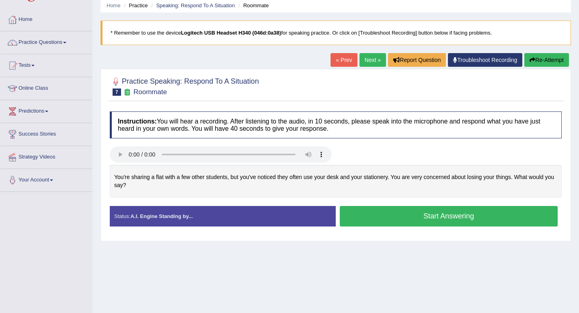
click at [486, 218] on button "Start Answering" at bounding box center [449, 216] width 218 height 21
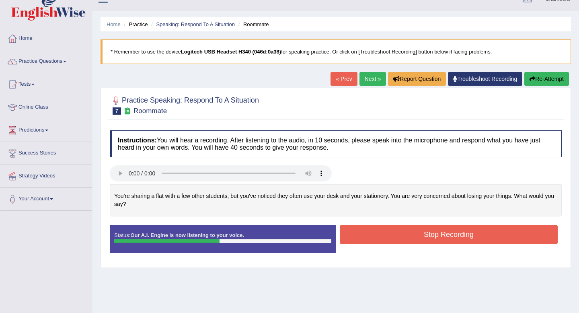
scroll to position [0, 0]
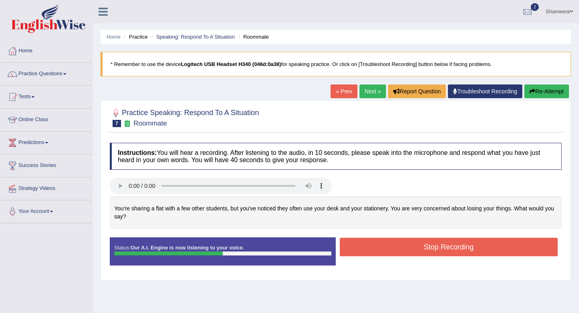
click at [544, 91] on button "Re-Attempt" at bounding box center [546, 91] width 45 height 14
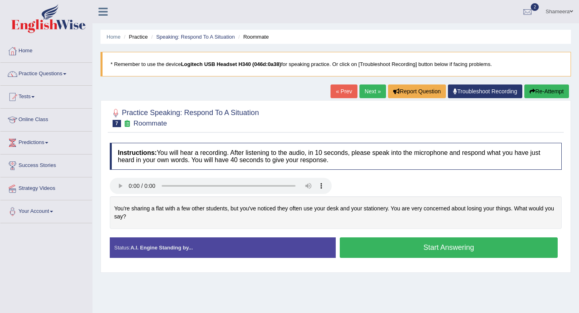
click at [460, 245] on button "Start Answering" at bounding box center [449, 247] width 218 height 21
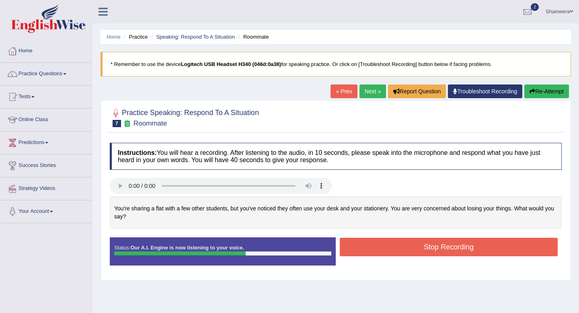
click at [460, 245] on button "Stop Recording" at bounding box center [449, 247] width 218 height 19
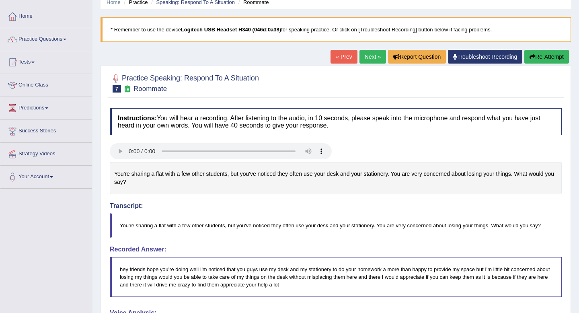
scroll to position [35, 0]
click at [363, 58] on link "Next »" at bounding box center [373, 56] width 27 height 14
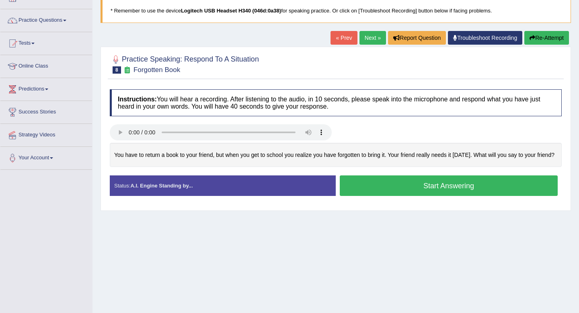
click at [425, 185] on button "Start Answering" at bounding box center [449, 185] width 218 height 21
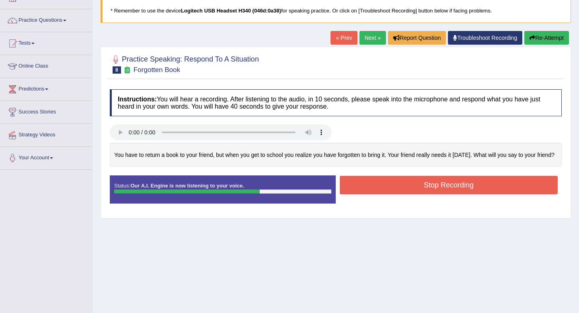
click at [426, 184] on button "Stop Recording" at bounding box center [449, 185] width 218 height 19
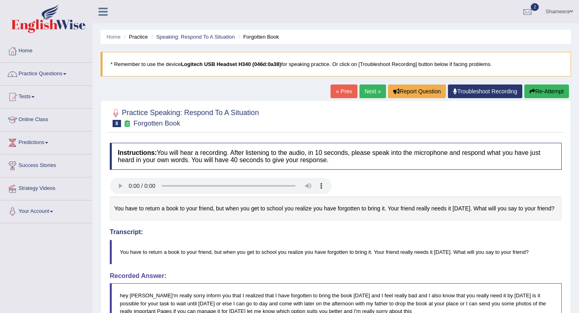
click at [366, 86] on link "Next »" at bounding box center [373, 91] width 27 height 14
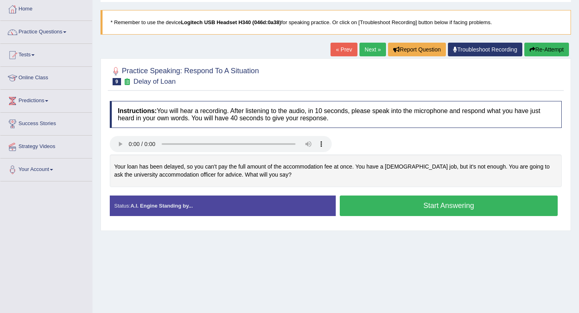
scroll to position [44, 0]
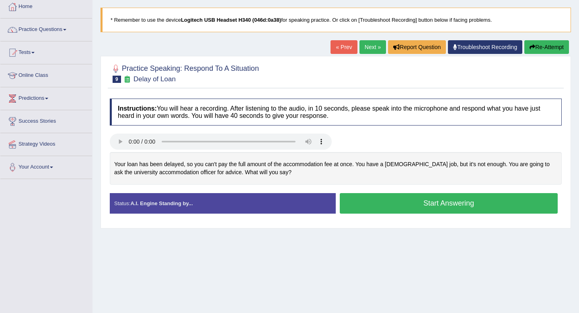
click at [427, 204] on button "Start Answering" at bounding box center [449, 203] width 218 height 21
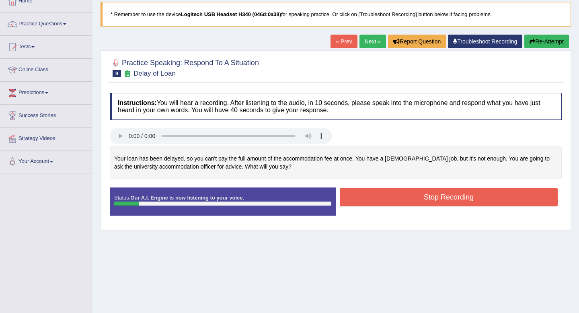
scroll to position [31, 0]
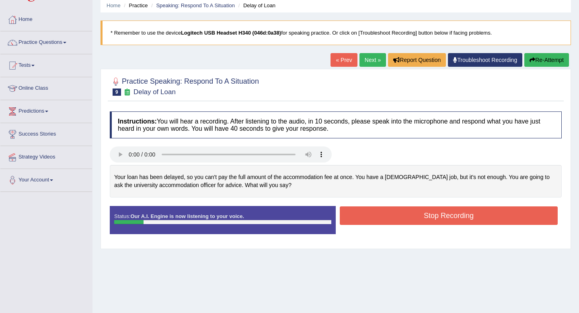
click at [538, 61] on button "Re-Attempt" at bounding box center [546, 60] width 45 height 14
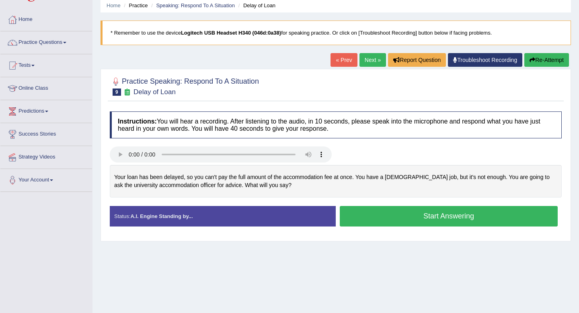
scroll to position [31, 0]
click at [411, 216] on button "Start Answering" at bounding box center [449, 216] width 218 height 21
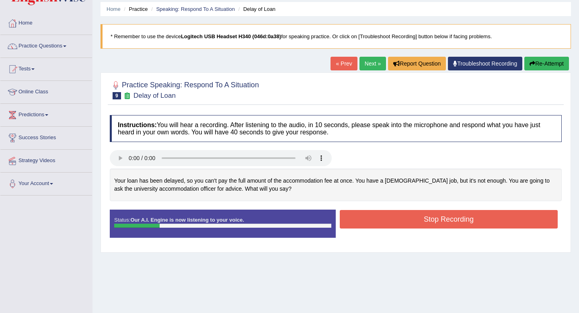
scroll to position [10, 0]
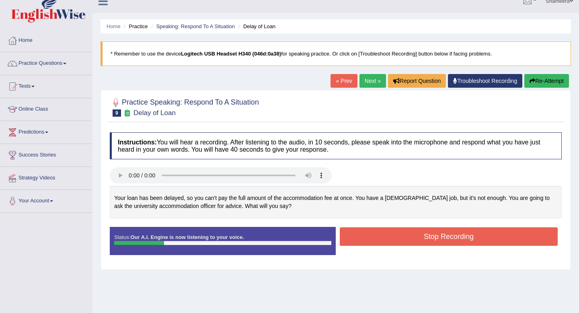
click at [536, 83] on button "Re-Attempt" at bounding box center [546, 81] width 45 height 14
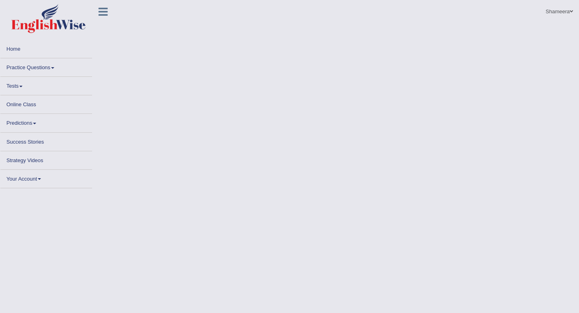
scroll to position [10, 0]
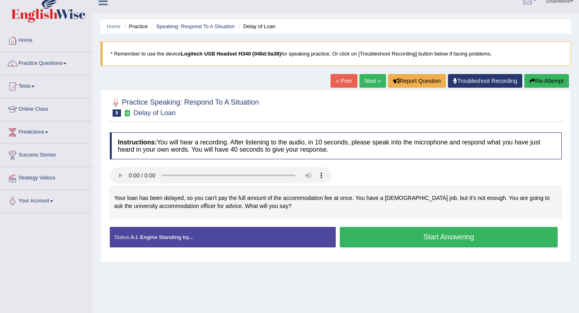
click at [434, 240] on button "Start Answering" at bounding box center [449, 237] width 218 height 21
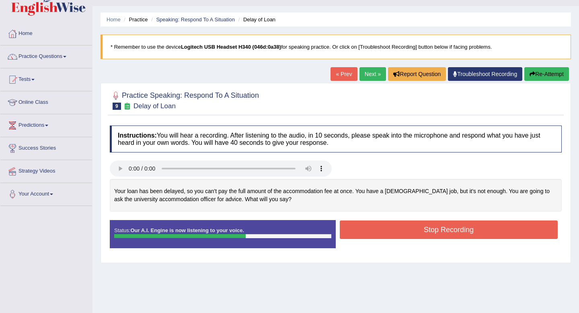
scroll to position [4, 0]
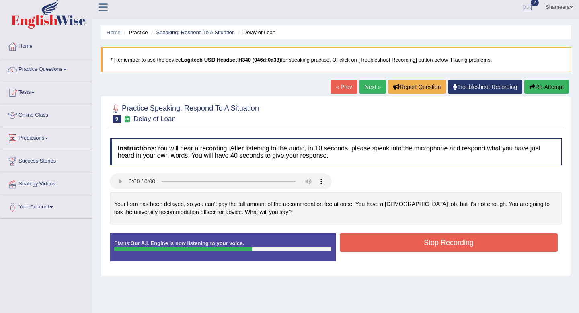
click at [541, 85] on button "Re-Attempt" at bounding box center [546, 87] width 45 height 14
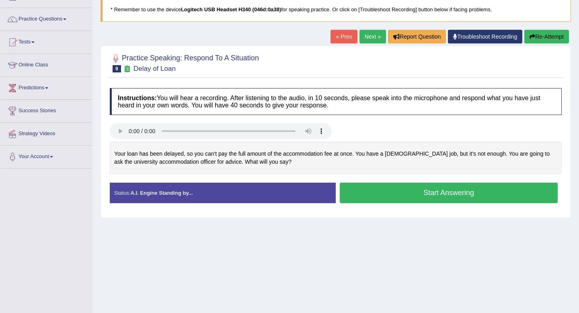
scroll to position [58, 0]
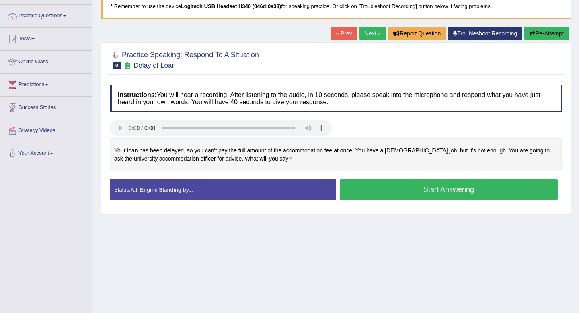
click at [484, 186] on button "Start Answering" at bounding box center [449, 189] width 218 height 21
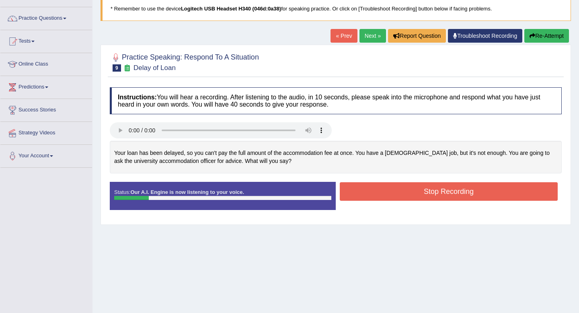
scroll to position [30, 0]
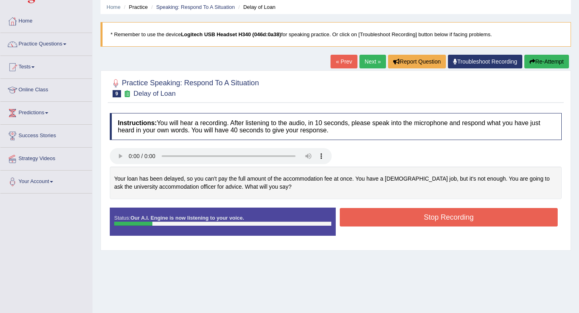
click at [553, 58] on button "Re-Attempt" at bounding box center [546, 62] width 45 height 14
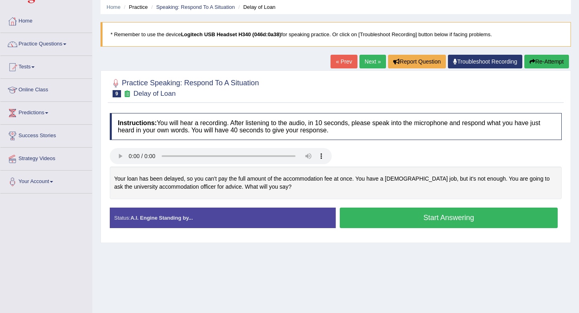
click at [461, 215] on button "Start Answering" at bounding box center [449, 218] width 218 height 21
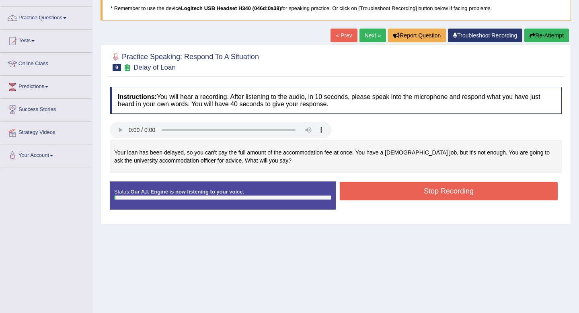
scroll to position [64, 0]
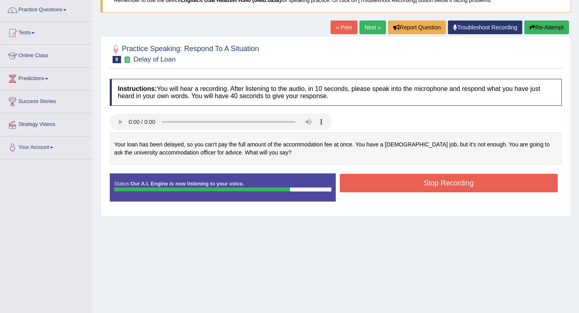
click at [469, 189] on button "Stop Recording" at bounding box center [449, 183] width 218 height 19
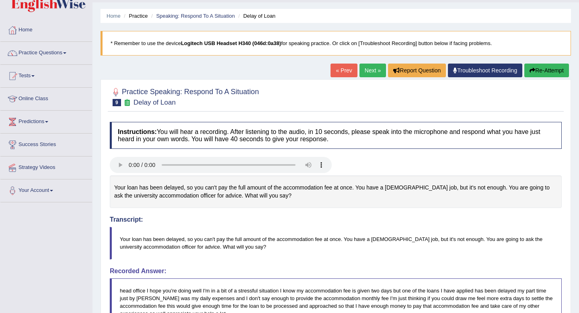
scroll to position [0, 0]
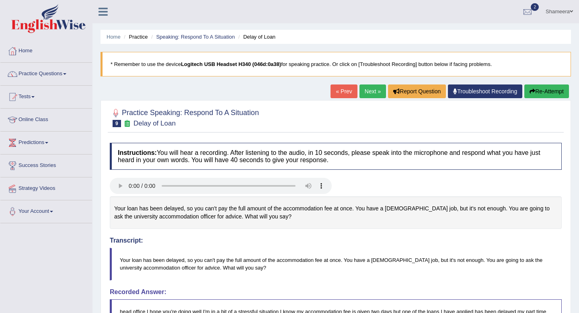
click at [365, 89] on link "Next »" at bounding box center [373, 91] width 27 height 14
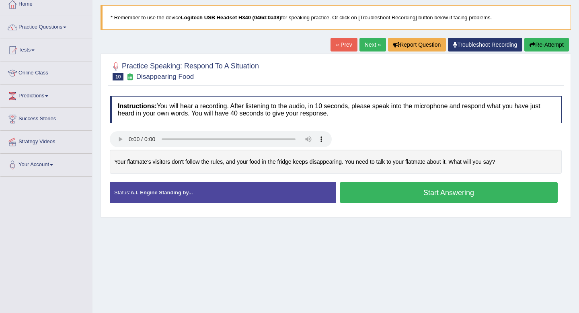
scroll to position [53, 0]
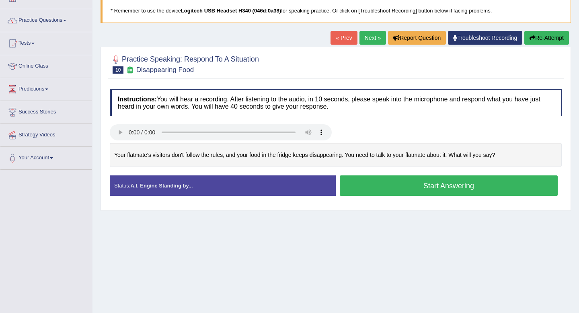
click at [377, 227] on div "Home Practice Speaking: Respond To A Situation Disappearing Food * Remember to …" at bounding box center [336, 148] width 487 height 402
click at [401, 190] on button "Start Answering" at bounding box center [449, 185] width 218 height 21
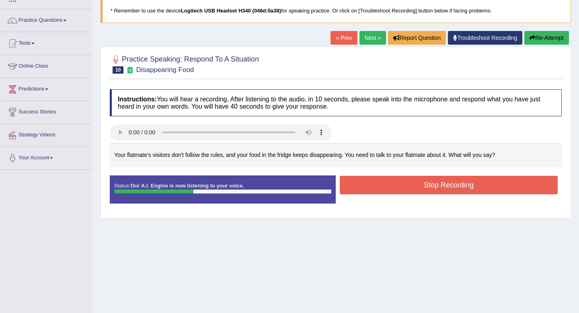
click at [546, 35] on button "Re-Attempt" at bounding box center [546, 38] width 45 height 14
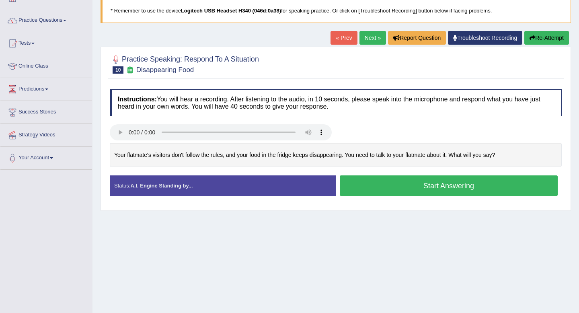
click at [438, 184] on button "Start Answering" at bounding box center [449, 185] width 218 height 21
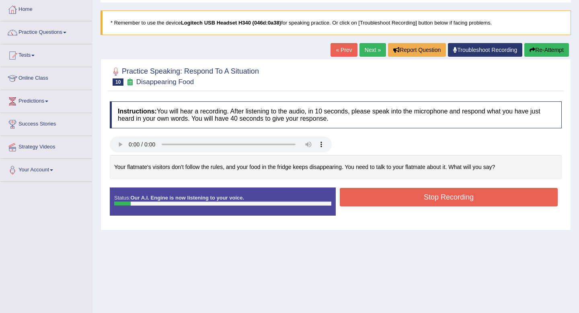
scroll to position [30, 0]
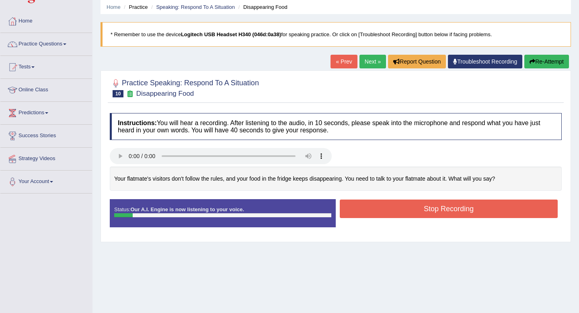
click at [544, 57] on button "Re-Attempt" at bounding box center [546, 62] width 45 height 14
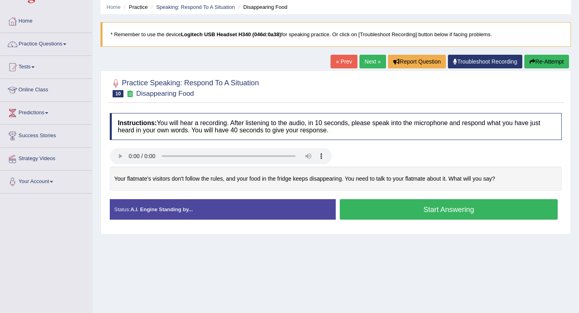
click at [457, 206] on button "Start Answering" at bounding box center [449, 209] width 218 height 21
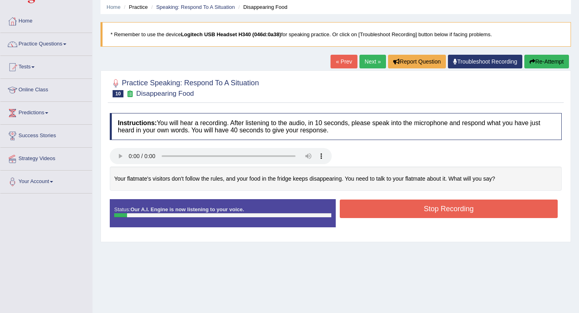
scroll to position [25, 0]
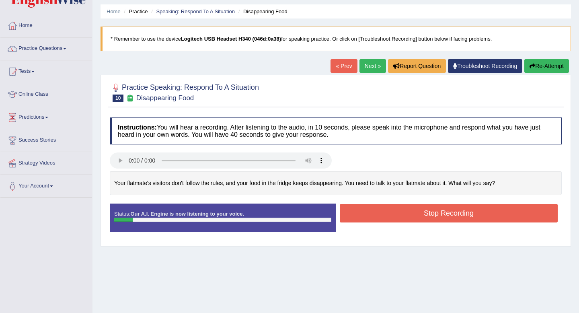
click at [550, 68] on button "Re-Attempt" at bounding box center [546, 66] width 45 height 14
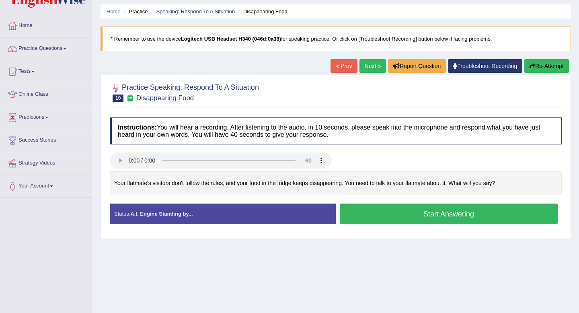
click at [457, 213] on button "Start Answering" at bounding box center [449, 214] width 218 height 21
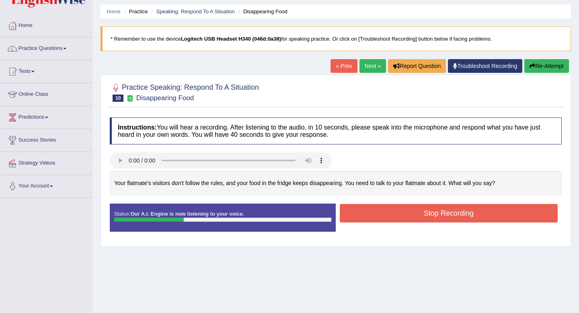
scroll to position [17, 0]
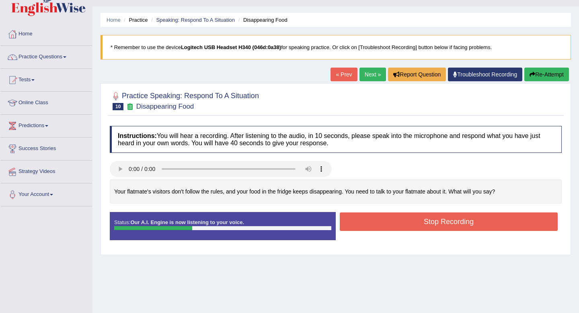
click at [542, 80] on button "Re-Attempt" at bounding box center [546, 75] width 45 height 14
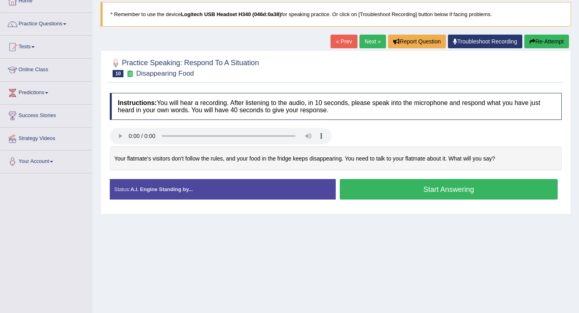
click at [477, 187] on button "Start Answering" at bounding box center [449, 189] width 218 height 21
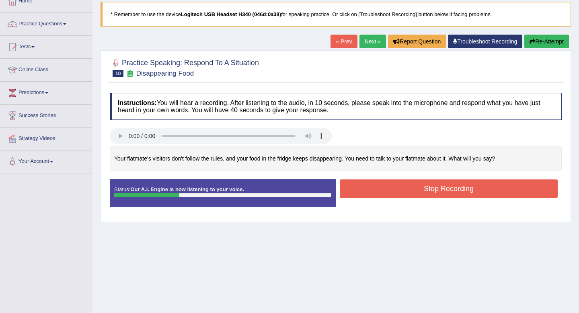
scroll to position [21, 0]
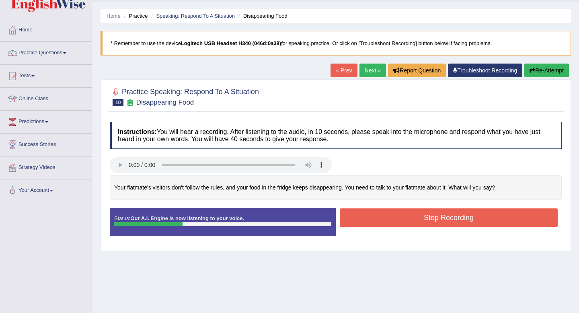
click at [545, 71] on button "Re-Attempt" at bounding box center [546, 71] width 45 height 14
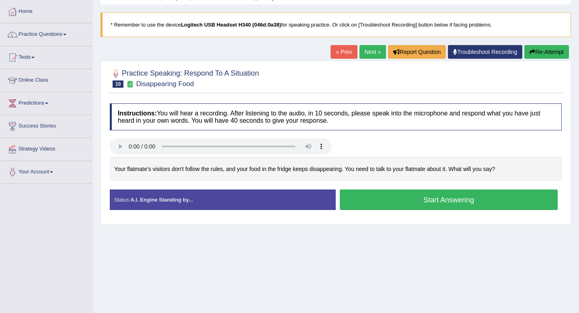
scroll to position [44, 0]
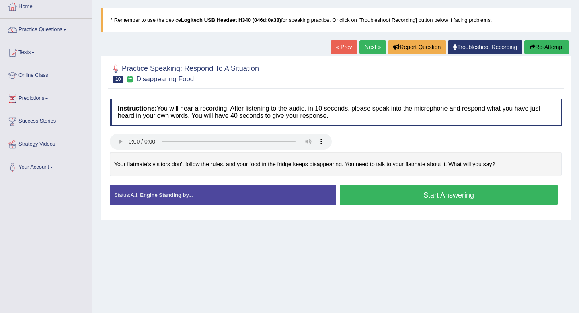
drag, startPoint x: 0, startPoint y: 0, endPoint x: 467, endPoint y: 195, distance: 505.9
click at [467, 195] on button "Start Answering" at bounding box center [449, 195] width 218 height 21
click at [453, 195] on button "Start Answering" at bounding box center [449, 195] width 218 height 21
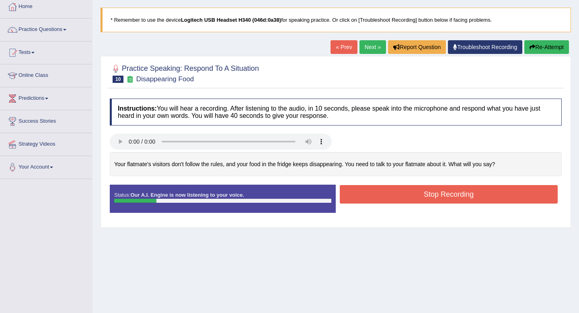
scroll to position [39, 0]
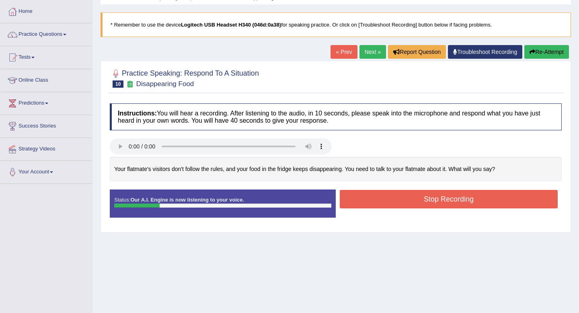
click at [545, 53] on button "Re-Attempt" at bounding box center [546, 52] width 45 height 14
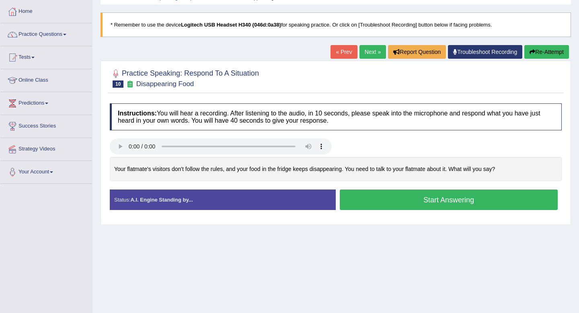
click at [452, 199] on button "Start Answering" at bounding box center [449, 199] width 218 height 21
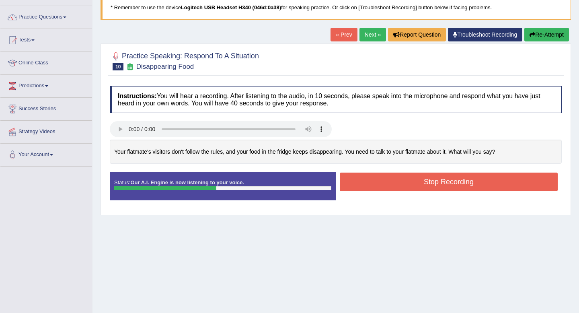
scroll to position [51, 0]
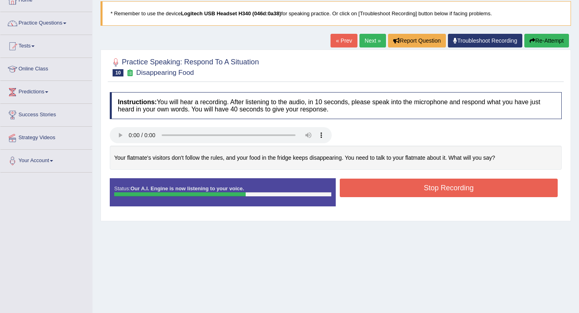
click at [536, 39] on button "Re-Attempt" at bounding box center [546, 41] width 45 height 14
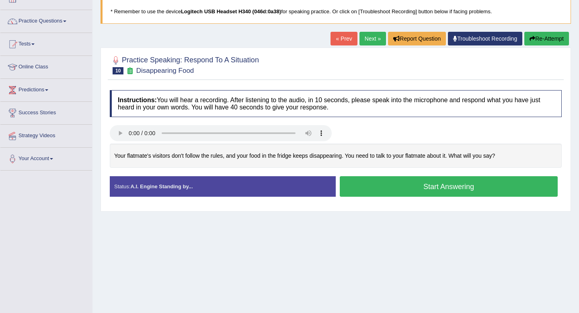
click at [400, 188] on button "Start Answering" at bounding box center [449, 186] width 218 height 21
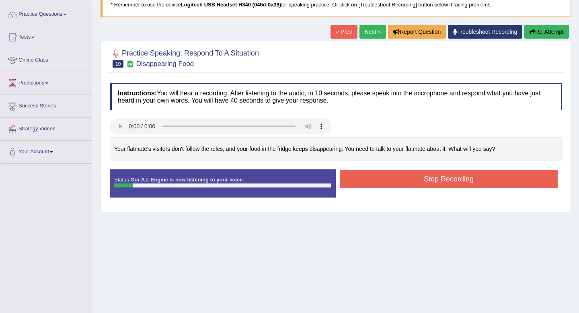
scroll to position [56, 0]
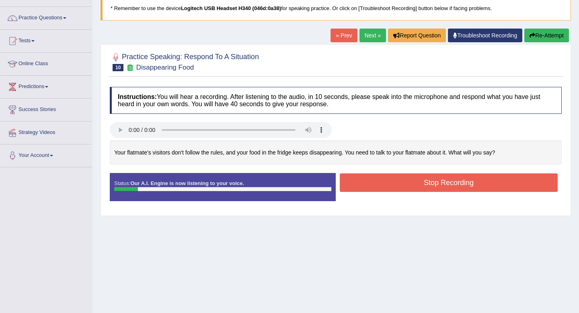
click at [539, 37] on button "Re-Attempt" at bounding box center [546, 36] width 45 height 14
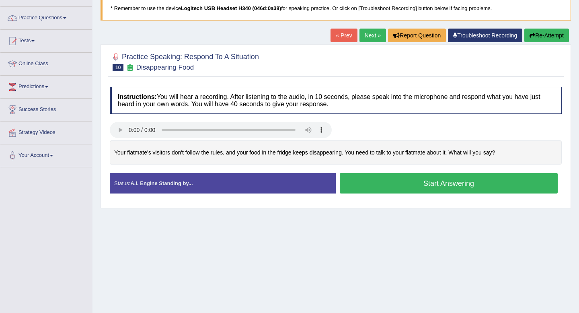
click at [461, 183] on button "Start Answering" at bounding box center [449, 183] width 218 height 21
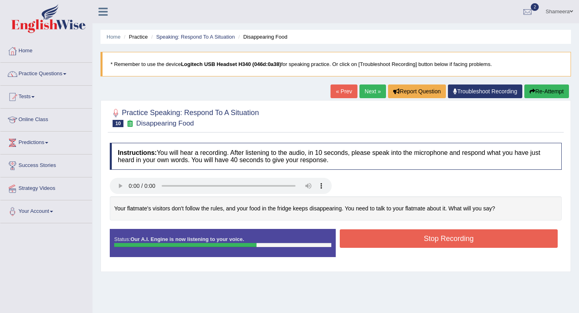
click at [537, 90] on button "Re-Attempt" at bounding box center [546, 91] width 45 height 14
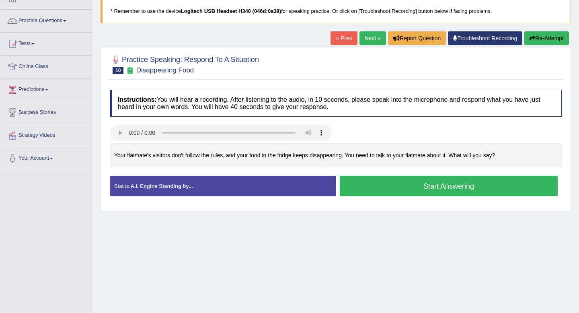
click at [452, 192] on button "Start Answering" at bounding box center [449, 186] width 218 height 21
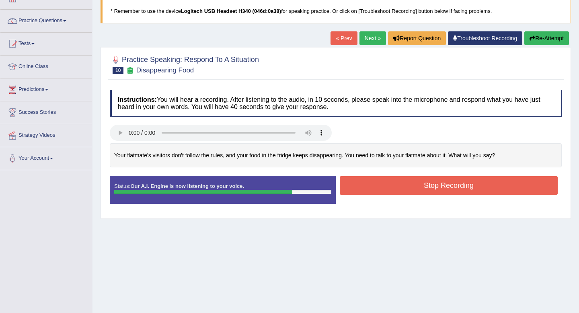
click at [539, 42] on button "Re-Attempt" at bounding box center [546, 38] width 45 height 14
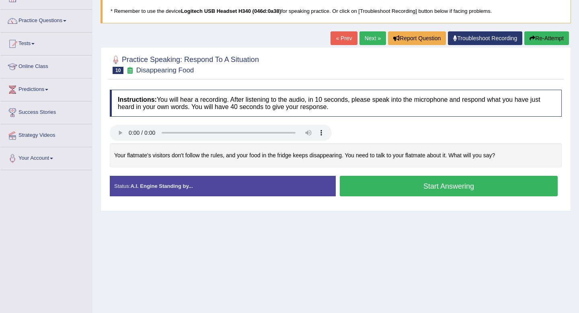
click at [457, 184] on button "Start Answering" at bounding box center [449, 186] width 218 height 21
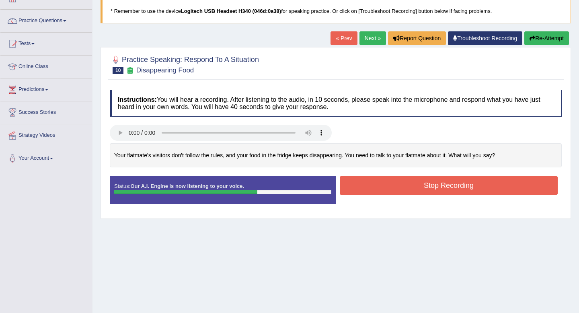
scroll to position [32, 0]
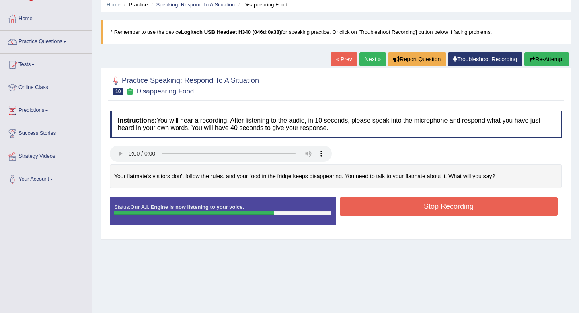
click at [536, 62] on button "Re-Attempt" at bounding box center [546, 59] width 45 height 14
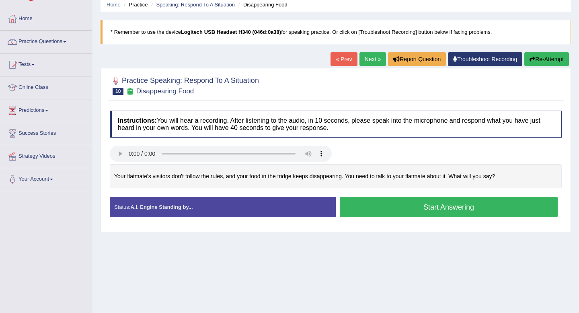
click at [422, 208] on button "Start Answering" at bounding box center [449, 207] width 218 height 21
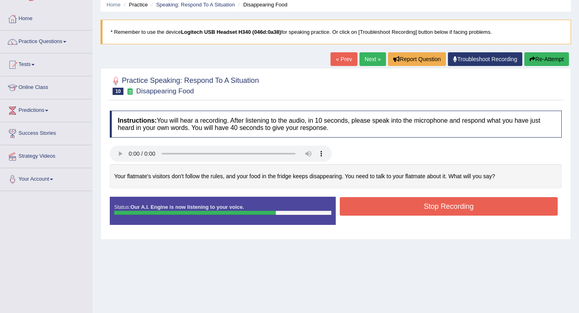
click at [422, 208] on button "Stop Recording" at bounding box center [449, 206] width 218 height 19
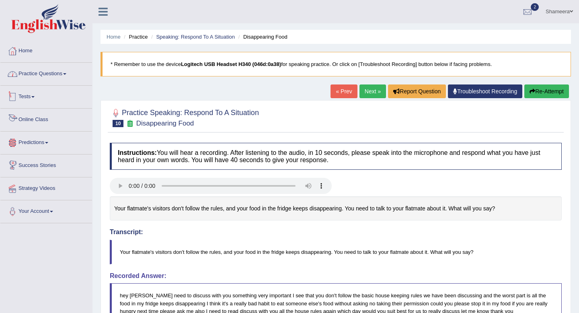
click at [54, 74] on link "Practice Questions" at bounding box center [46, 73] width 92 height 20
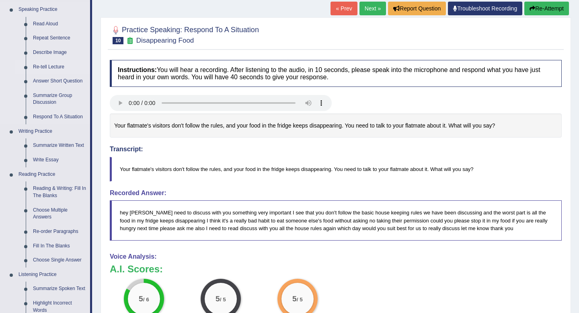
scroll to position [5, 0]
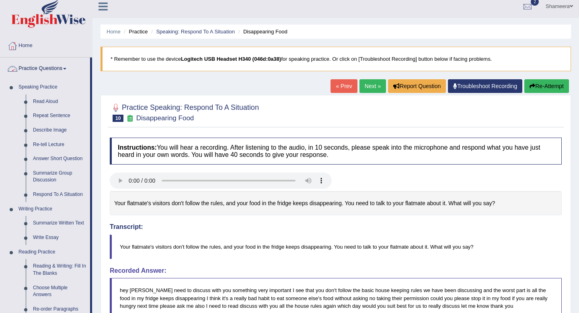
click at [55, 69] on link "Practice Questions" at bounding box center [45, 68] width 90 height 20
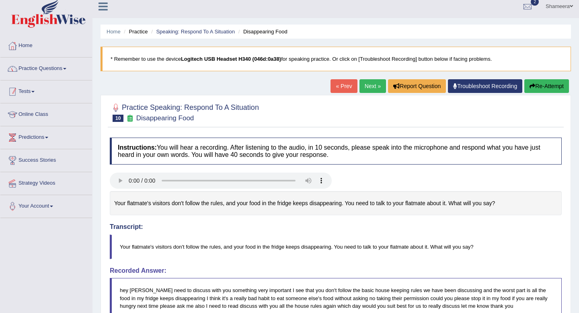
click at [37, 88] on link "Tests" at bounding box center [46, 90] width 92 height 20
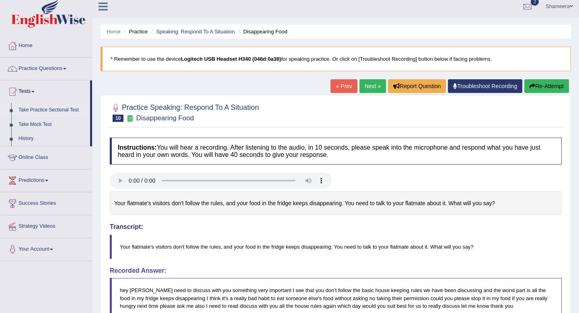
click at [38, 111] on link "Take Practice Sectional Test" at bounding box center [52, 110] width 75 height 14
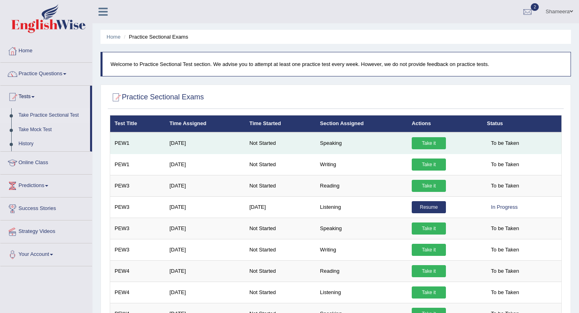
click at [437, 146] on link "Take it" at bounding box center [429, 143] width 34 height 12
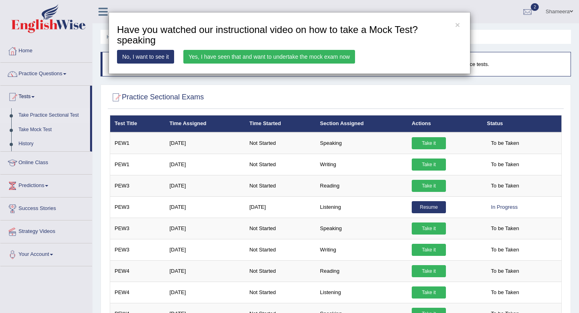
click at [270, 54] on link "Yes, I have seen that and want to undertake the mock exam now" at bounding box center [269, 57] width 172 height 14
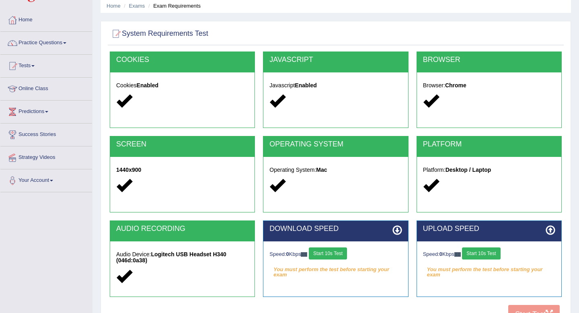
scroll to position [109, 0]
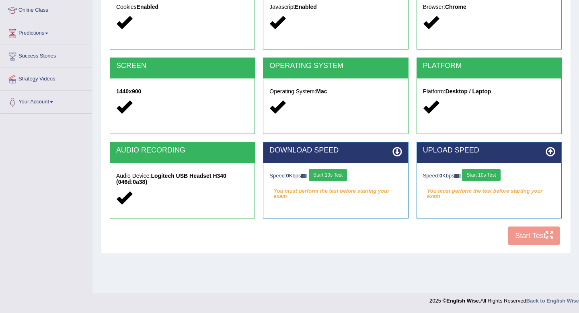
click at [347, 177] on button "Start 10s Test" at bounding box center [328, 175] width 38 height 12
click at [483, 178] on button "Start 10s Test" at bounding box center [481, 175] width 38 height 12
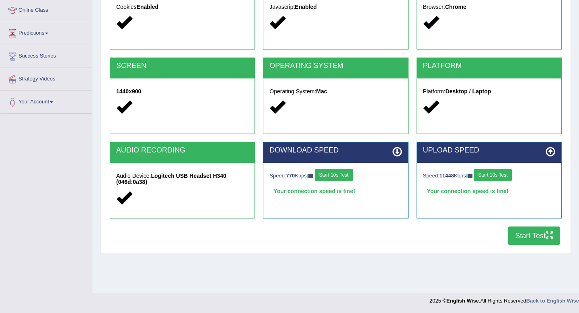
click at [533, 234] on button "Start Test" at bounding box center [533, 235] width 51 height 19
